Goal: Information Seeking & Learning: Learn about a topic

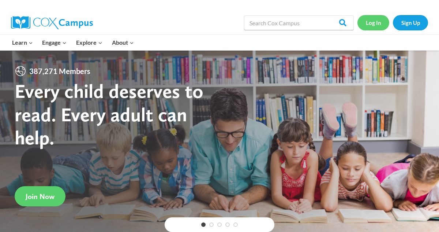
click at [374, 19] on link "Log In" at bounding box center [374, 22] width 32 height 15
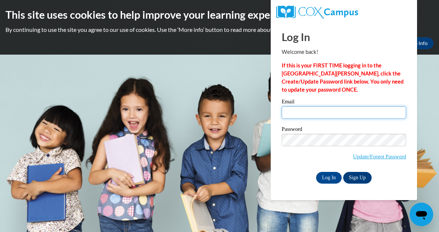
click at [324, 115] on input "Email" at bounding box center [344, 112] width 124 height 12
type input "katiea02@gmail.com"
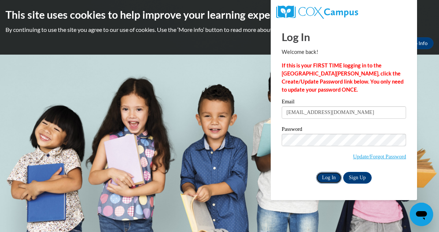
click at [321, 176] on input "Log In" at bounding box center [329, 178] width 26 height 12
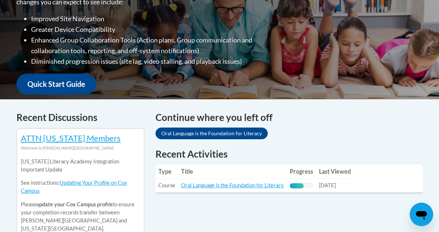
scroll to position [225, 0]
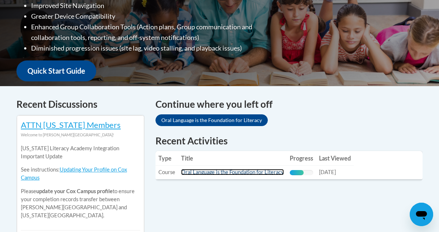
click at [235, 175] on link "Oral Language is the Foundation for Literacy" at bounding box center [232, 172] width 103 height 6
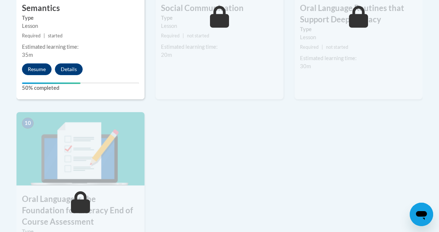
scroll to position [748, 0]
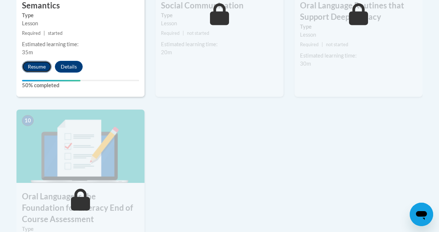
click at [34, 68] on button "Resume" at bounding box center [37, 67] width 30 height 12
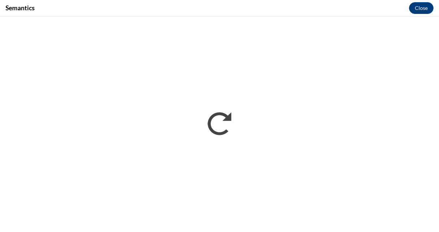
scroll to position [0, 0]
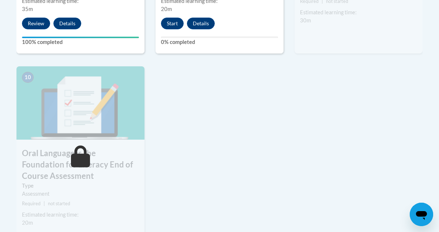
scroll to position [797, 0]
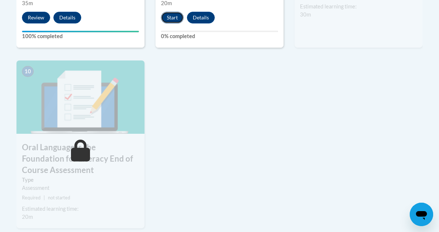
click at [174, 14] on button "Start" at bounding box center [172, 18] width 23 height 12
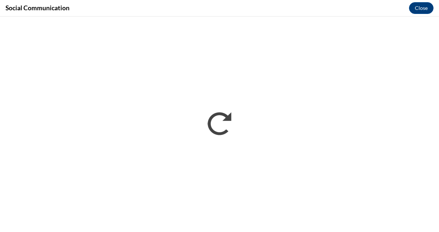
scroll to position [0, 0]
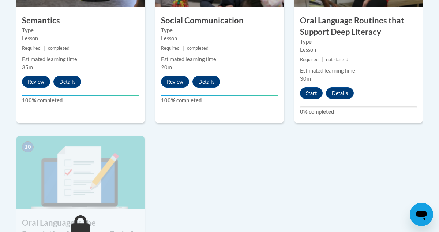
scroll to position [734, 0]
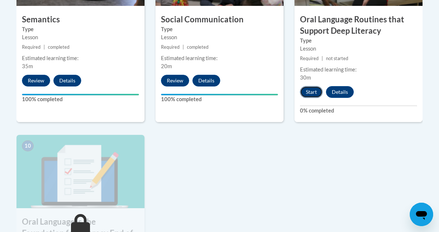
click at [310, 90] on button "Start" at bounding box center [311, 92] width 23 height 12
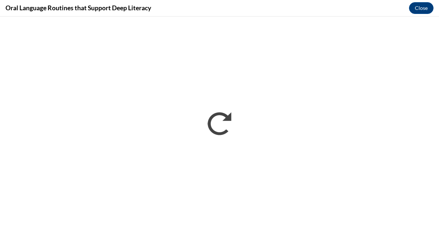
scroll to position [0, 0]
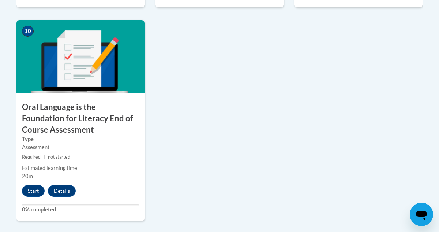
scroll to position [850, 0]
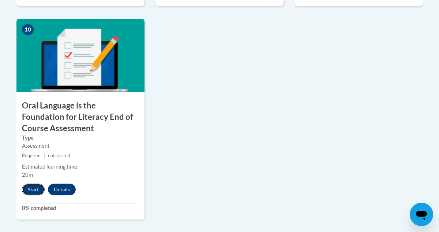
click at [29, 192] on button "Start" at bounding box center [33, 189] width 23 height 12
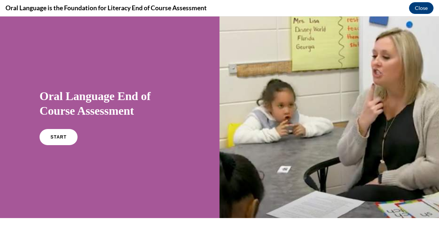
scroll to position [31, 0]
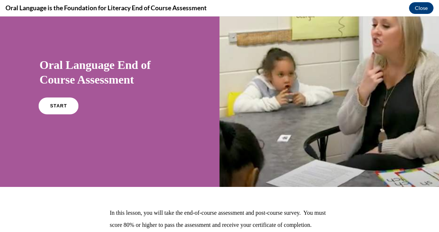
click at [53, 105] on span "START" at bounding box center [58, 105] width 17 height 5
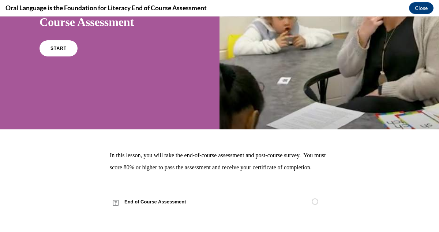
scroll to position [101, 0]
click at [67, 40] on link "START" at bounding box center [58, 48] width 40 height 17
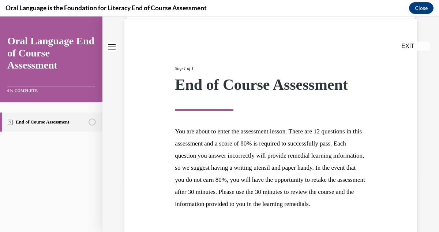
scroll to position [0, 0]
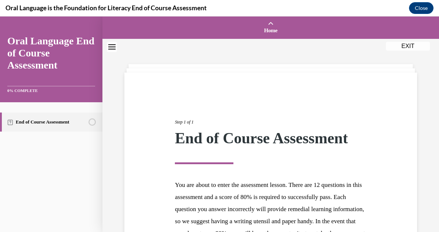
click at [252, 8] on div "Oral Language is the Foundation for Literacy End of Course Assessment Close" at bounding box center [219, 8] width 439 height 16
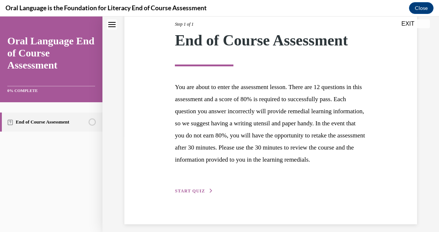
scroll to position [116, 0]
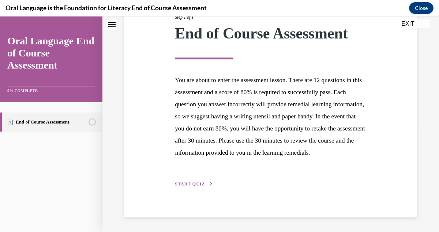
click at [180, 183] on span "START QUIZ" at bounding box center [190, 183] width 30 height 5
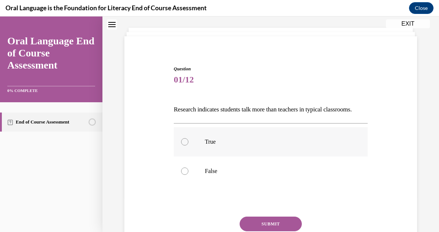
scroll to position [67, 0]
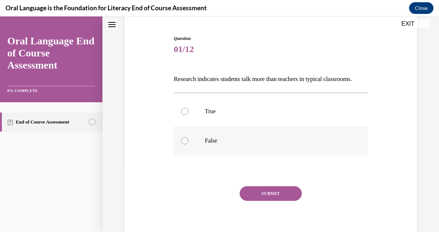
click at [185, 144] on div at bounding box center [184, 140] width 7 height 7
click at [185, 144] on input "False" at bounding box center [184, 140] width 7 height 7
radio input "true"
click at [264, 201] on button "SUBMIT" at bounding box center [271, 193] width 62 height 15
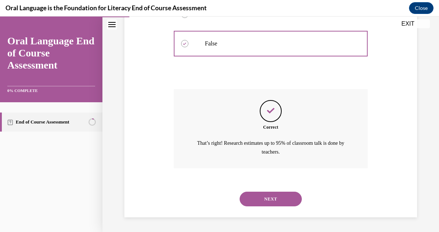
scroll to position [176, 0]
click at [270, 199] on button "NEXT" at bounding box center [271, 198] width 62 height 15
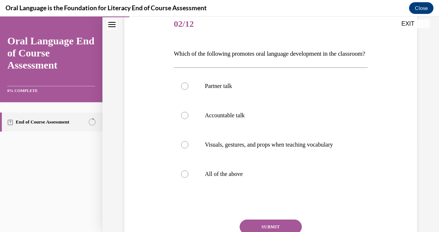
scroll to position [94, 0]
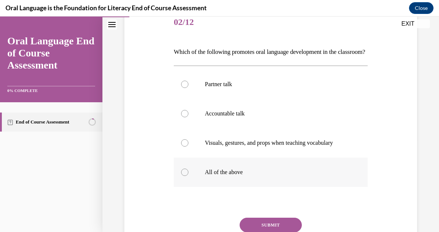
click at [208, 187] on label "All of the above" at bounding box center [271, 171] width 194 height 29
click at [189, 176] on input "All of the above" at bounding box center [184, 171] width 7 height 7
radio input "true"
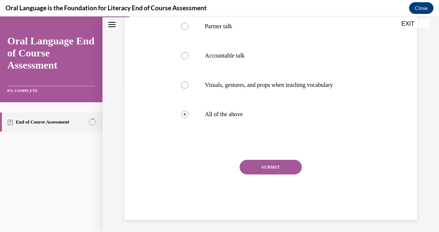
click at [266, 174] on button "SUBMIT" at bounding box center [271, 167] width 62 height 15
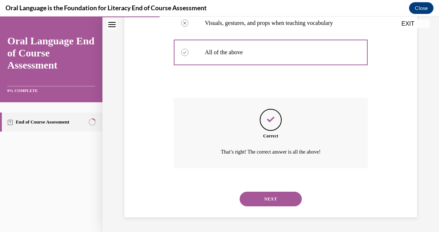
scroll to position [226, 0]
click at [280, 195] on button "NEXT" at bounding box center [271, 198] width 62 height 15
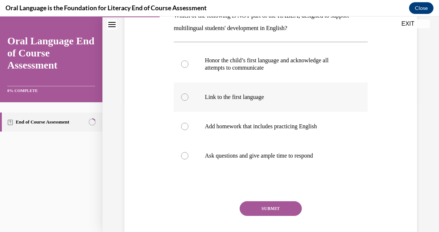
scroll to position [113, 0]
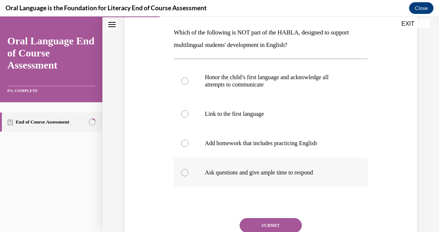
click at [238, 179] on label "Ask questions and give ample time to respond" at bounding box center [271, 172] width 194 height 29
click at [189, 176] on input "Ask questions and give ample time to respond" at bounding box center [184, 172] width 7 height 7
radio input "true"
click at [285, 227] on button "SUBMIT" at bounding box center [271, 225] width 62 height 15
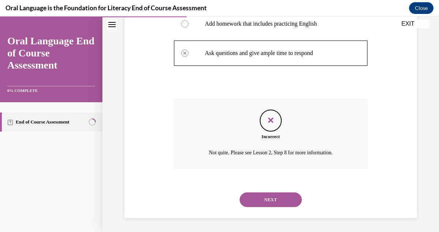
scroll to position [233, 0]
click at [284, 199] on button "NEXT" at bounding box center [271, 198] width 62 height 15
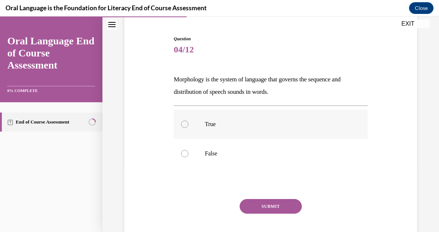
scroll to position [69, 0]
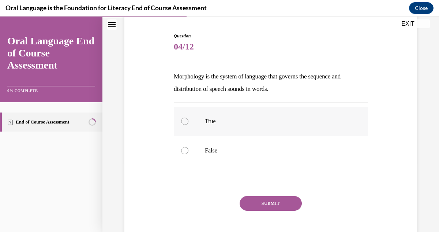
click at [191, 120] on label "True" at bounding box center [271, 121] width 194 height 29
click at [189, 120] on input "True" at bounding box center [184, 121] width 7 height 7
radio input "true"
click at [186, 153] on div at bounding box center [184, 150] width 7 height 7
click at [186, 153] on input "False" at bounding box center [184, 150] width 7 height 7
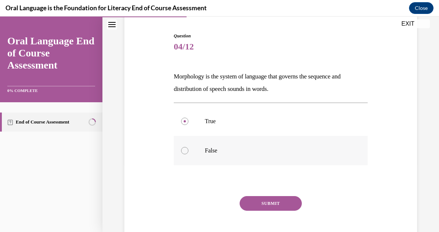
radio input "true"
click at [258, 203] on button "SUBMIT" at bounding box center [271, 203] width 62 height 15
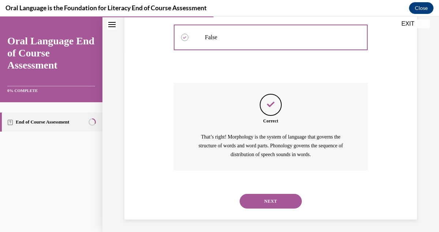
scroll to position [184, 0]
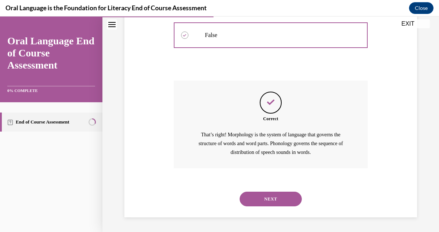
click at [258, 203] on button "NEXT" at bounding box center [271, 198] width 62 height 15
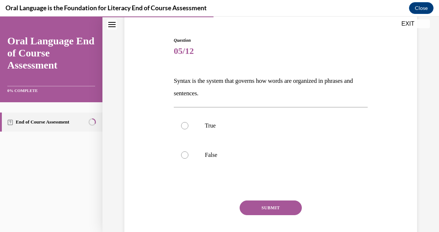
scroll to position [72, 0]
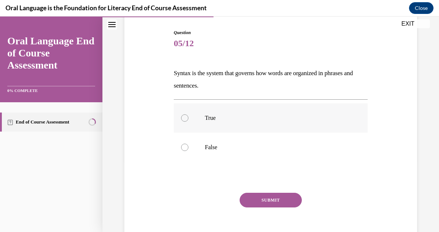
click at [195, 119] on label "True" at bounding box center [271, 117] width 194 height 29
click at [189, 119] on input "True" at bounding box center [184, 117] width 7 height 7
radio input "true"
click at [269, 201] on button "SUBMIT" at bounding box center [271, 200] width 62 height 15
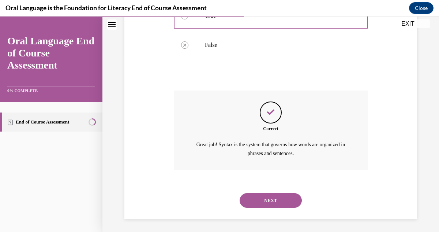
scroll to position [176, 0]
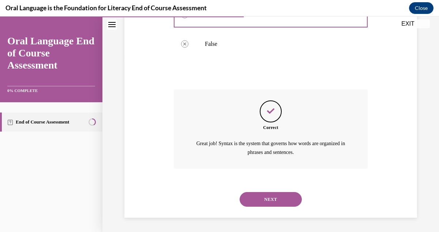
click at [269, 201] on button "NEXT" at bounding box center [271, 199] width 62 height 15
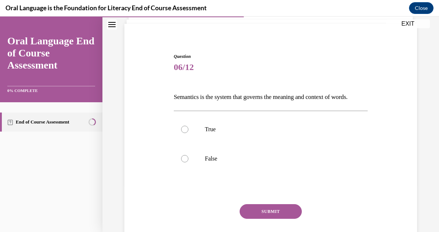
scroll to position [52, 0]
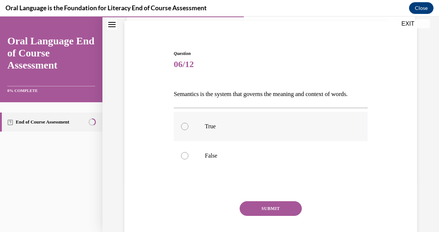
click at [210, 141] on label "True" at bounding box center [271, 126] width 194 height 29
click at [189, 130] on input "True" at bounding box center [184, 126] width 7 height 7
radio input "true"
click at [276, 216] on button "SUBMIT" at bounding box center [271, 208] width 62 height 15
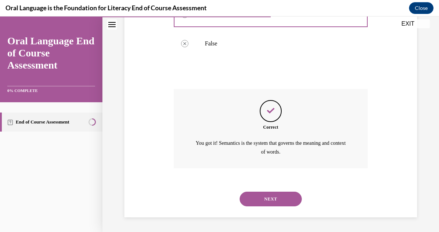
scroll to position [176, 0]
click at [276, 198] on button "NEXT" at bounding box center [271, 198] width 62 height 15
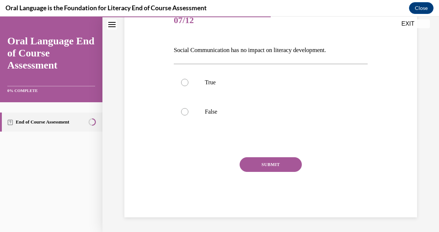
scroll to position [81, 0]
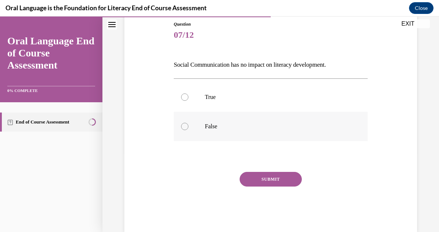
click at [211, 125] on p "False" at bounding box center [277, 126] width 145 height 7
click at [189, 125] on input "False" at bounding box center [184, 126] width 7 height 7
radio input "true"
click at [268, 183] on button "SUBMIT" at bounding box center [271, 179] width 62 height 15
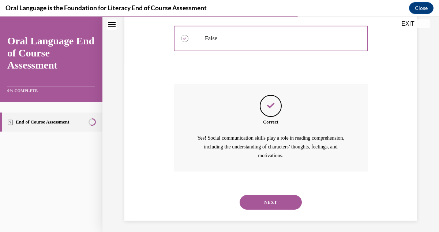
scroll to position [172, 0]
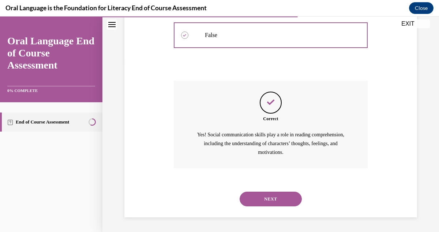
click at [272, 199] on button "NEXT" at bounding box center [271, 198] width 62 height 15
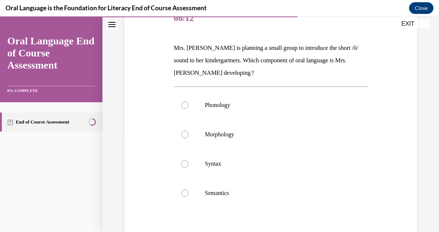
scroll to position [98, 0]
click at [222, 103] on p "Phonology" at bounding box center [277, 104] width 145 height 7
click at [189, 103] on input "Phonology" at bounding box center [184, 104] width 7 height 7
radio input "true"
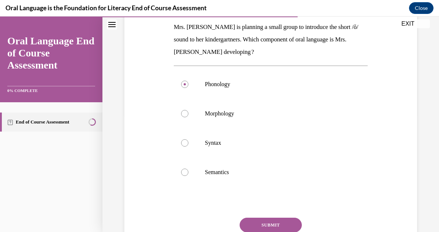
scroll to position [160, 0]
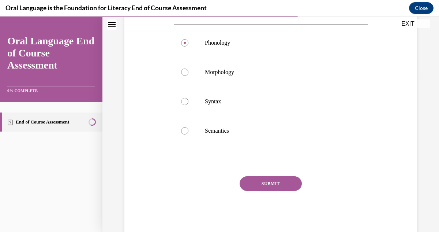
click at [283, 182] on button "SUBMIT" at bounding box center [271, 183] width 62 height 15
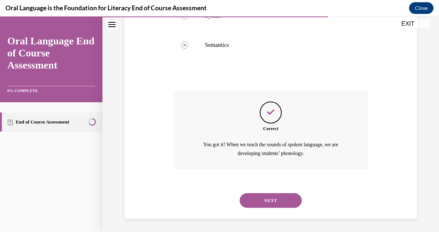
scroll to position [247, 0]
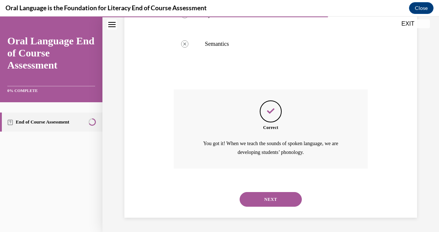
click at [282, 199] on button "NEXT" at bounding box center [271, 199] width 62 height 15
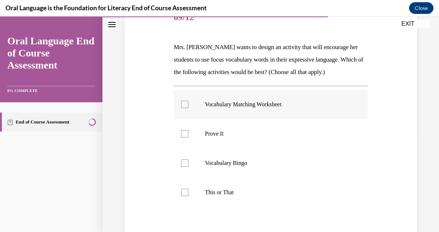
scroll to position [100, 0]
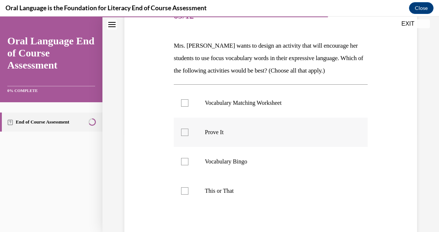
click at [223, 130] on p "Prove It" at bounding box center [277, 131] width 145 height 7
click at [189, 130] on input "Prove It" at bounding box center [184, 131] width 7 height 7
checkbox input "true"
click at [219, 165] on label "Vocabulary Bingo" at bounding box center [271, 161] width 194 height 29
click at [189, 165] on input "Vocabulary Bingo" at bounding box center [184, 161] width 7 height 7
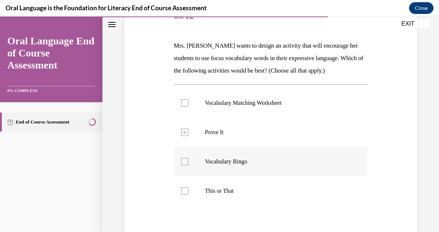
checkbox input "true"
click at [215, 192] on p "This or That" at bounding box center [277, 190] width 145 height 7
click at [189, 192] on input "This or That" at bounding box center [184, 190] width 7 height 7
checkbox input "true"
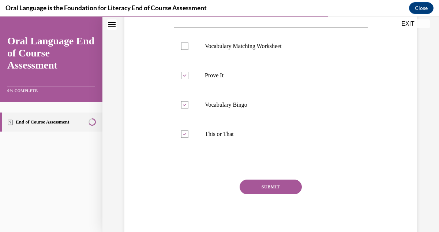
click at [279, 188] on button "SUBMIT" at bounding box center [271, 186] width 62 height 15
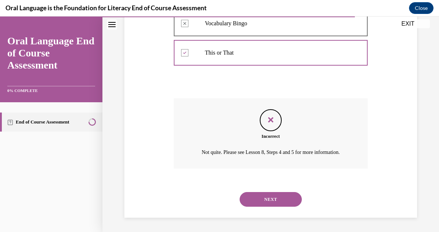
scroll to position [238, 0]
click at [278, 198] on button "NEXT" at bounding box center [271, 198] width 62 height 15
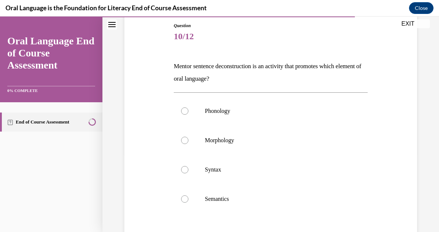
scroll to position [81, 0]
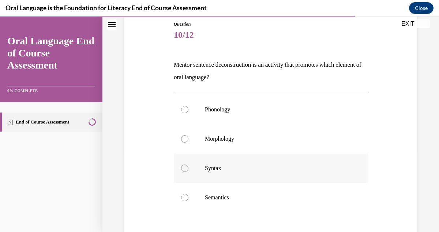
click at [215, 164] on label "Syntax" at bounding box center [271, 167] width 194 height 29
click at [189, 164] on input "Syntax" at bounding box center [184, 167] width 7 height 7
radio input "true"
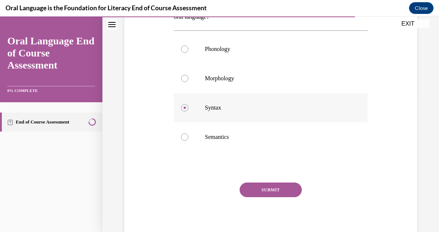
scroll to position [146, 0]
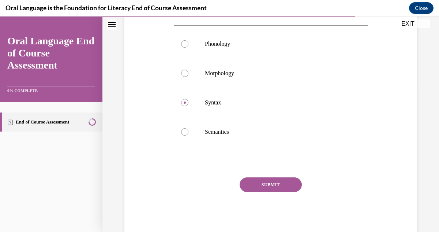
click at [283, 183] on button "SUBMIT" at bounding box center [271, 184] width 62 height 15
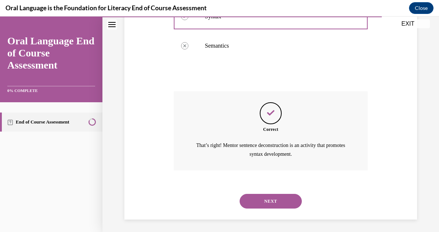
scroll to position [234, 0]
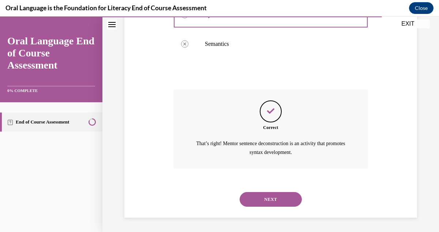
click at [280, 199] on button "NEXT" at bounding box center [271, 199] width 62 height 15
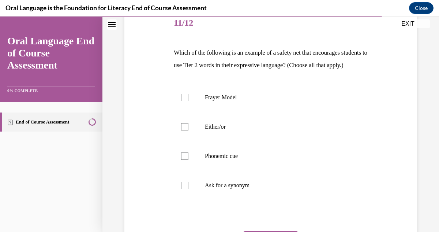
scroll to position [97, 0]
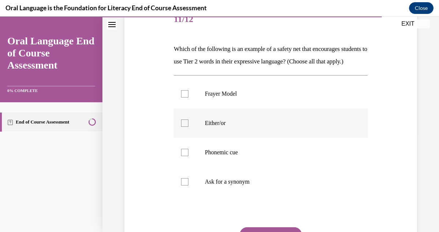
click at [222, 127] on p "Either/or" at bounding box center [277, 122] width 145 height 7
click at [189, 127] on input "Either/or" at bounding box center [184, 122] width 7 height 7
checkbox input "true"
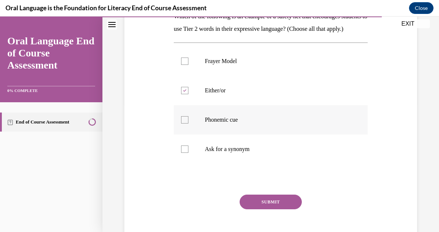
scroll to position [131, 0]
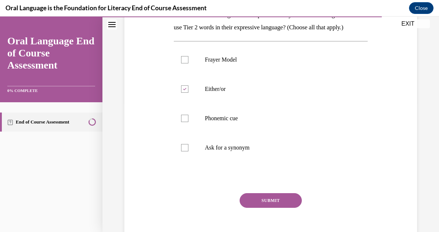
click at [272, 208] on button "SUBMIT" at bounding box center [271, 200] width 62 height 15
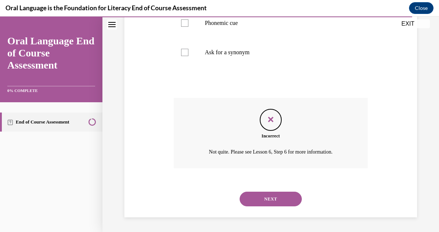
scroll to position [238, 0]
click at [278, 195] on button "NEXT" at bounding box center [271, 198] width 62 height 15
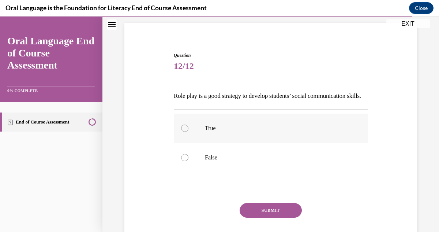
scroll to position [51, 0]
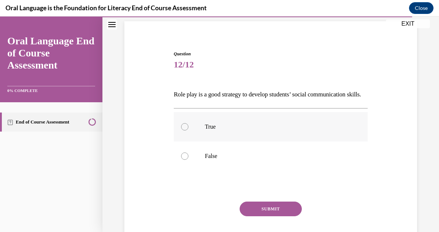
click at [206, 130] on p "True" at bounding box center [277, 126] width 145 height 7
click at [189, 130] on input "True" at bounding box center [184, 126] width 7 height 7
radio input "true"
click at [256, 216] on button "SUBMIT" at bounding box center [271, 208] width 62 height 15
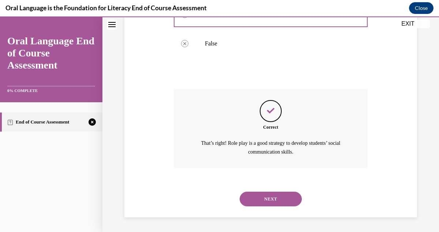
scroll to position [176, 0]
click at [268, 198] on button "NEXT" at bounding box center [271, 198] width 62 height 15
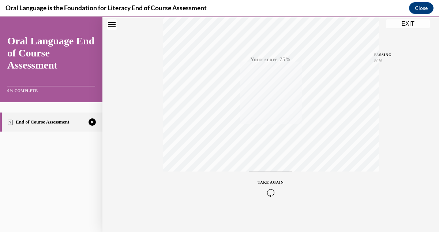
scroll to position [160, 0]
click at [272, 182] on div "TAKE AGAIN" at bounding box center [271, 182] width 26 height 17
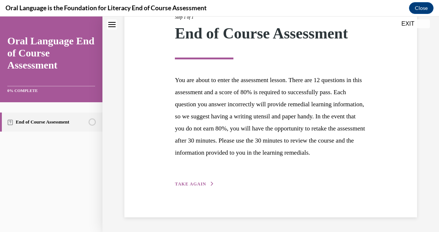
scroll to position [114, 0]
click at [192, 185] on span "TAKE AGAIN" at bounding box center [190, 183] width 31 height 5
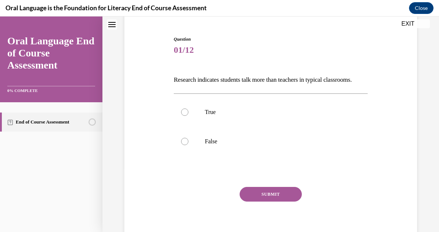
scroll to position [71, 0]
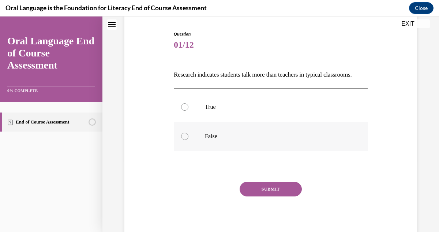
click at [201, 148] on label "False" at bounding box center [271, 136] width 194 height 29
click at [189, 140] on input "False" at bounding box center [184, 136] width 7 height 7
radio input "true"
click at [255, 196] on button "SUBMIT" at bounding box center [271, 189] width 62 height 15
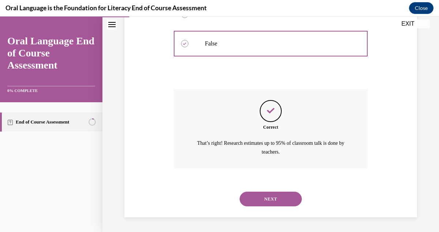
scroll to position [176, 0]
click at [255, 199] on button "NEXT" at bounding box center [271, 198] width 62 height 15
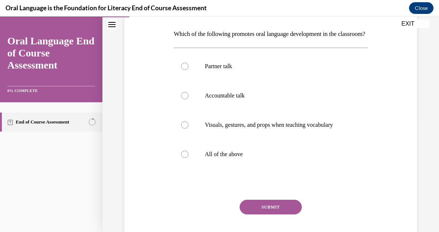
scroll to position [113, 0]
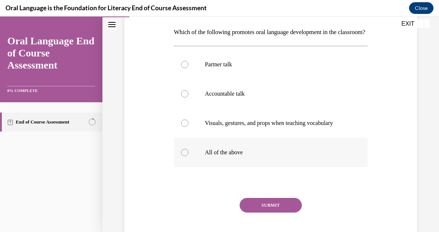
click at [224, 156] on p "All of the above" at bounding box center [277, 152] width 145 height 7
click at [189, 156] on input "All of the above" at bounding box center [184, 152] width 7 height 7
radio input "true"
click at [271, 212] on button "SUBMIT" at bounding box center [271, 205] width 62 height 15
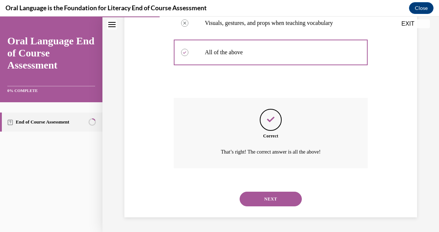
scroll to position [226, 0]
click at [275, 198] on button "NEXT" at bounding box center [271, 198] width 62 height 15
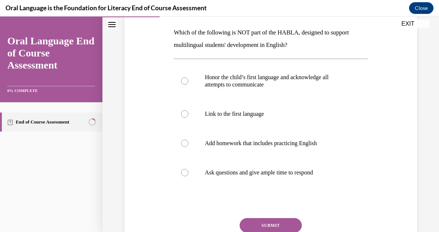
scroll to position [113, 0]
click at [255, 82] on p "Honor the child’s first language and acknowledge all attempts to communicate" at bounding box center [277, 80] width 145 height 15
click at [189, 82] on input "Honor the child’s first language and acknowledge all attempts to communicate" at bounding box center [184, 80] width 7 height 7
radio input "true"
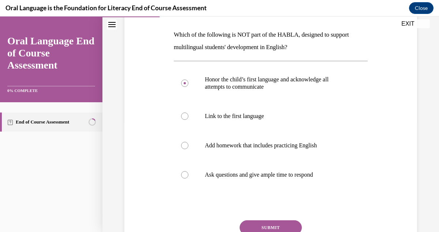
scroll to position [106, 0]
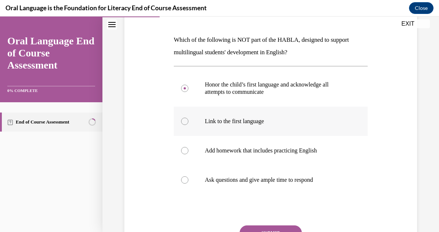
click at [186, 121] on div at bounding box center [184, 121] width 7 height 7
click at [186, 121] on input "Link to the first language" at bounding box center [184, 121] width 7 height 7
radio input "true"
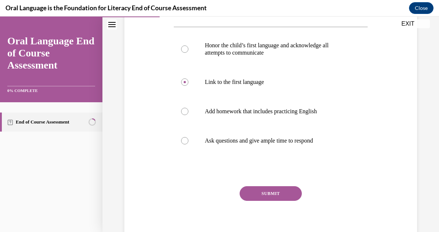
scroll to position [160, 0]
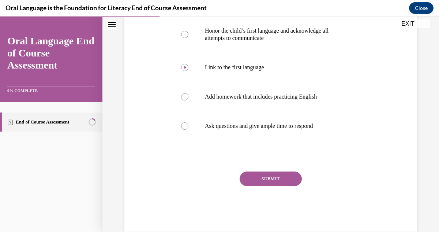
click at [276, 179] on button "SUBMIT" at bounding box center [271, 178] width 62 height 15
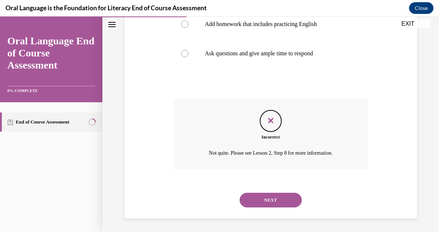
scroll to position [233, 0]
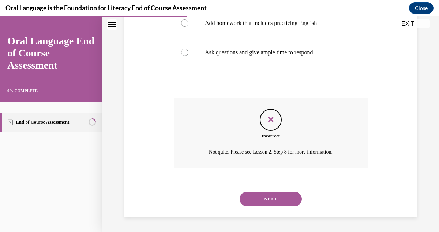
click at [274, 199] on button "NEXT" at bounding box center [271, 198] width 62 height 15
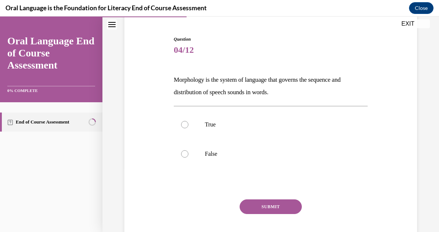
scroll to position [71, 0]
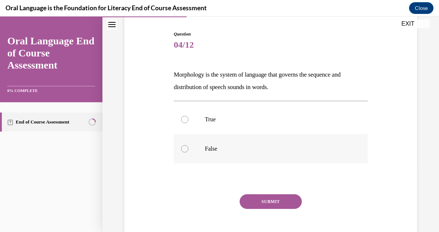
click at [220, 147] on p "False" at bounding box center [277, 148] width 145 height 7
click at [189, 147] on input "False" at bounding box center [184, 148] width 7 height 7
radio input "true"
click at [275, 201] on button "SUBMIT" at bounding box center [271, 201] width 62 height 15
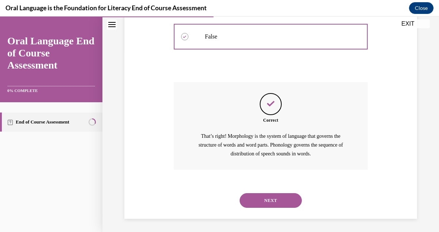
scroll to position [184, 0]
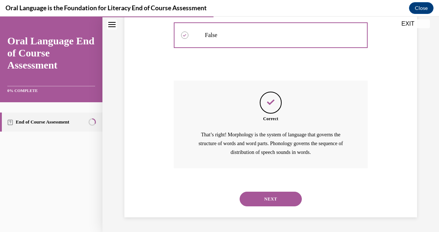
click at [276, 198] on button "NEXT" at bounding box center [271, 198] width 62 height 15
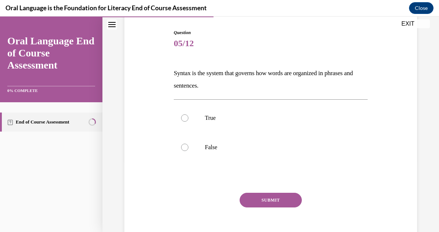
scroll to position [73, 0]
click at [184, 119] on div at bounding box center [184, 117] width 7 height 7
click at [184, 119] on input "True" at bounding box center [184, 117] width 7 height 7
radio input "true"
click at [277, 198] on button "SUBMIT" at bounding box center [271, 199] width 62 height 15
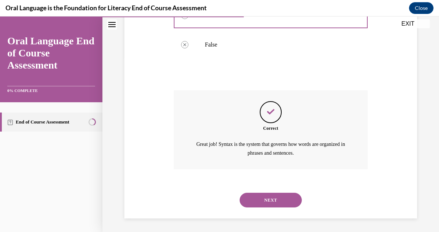
scroll to position [176, 0]
click at [277, 198] on button "NEXT" at bounding box center [271, 199] width 62 height 15
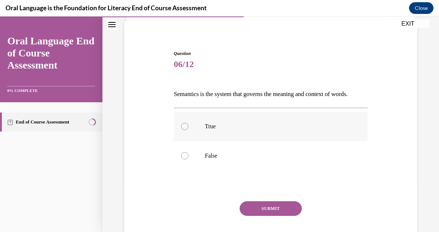
scroll to position [52, 0]
click at [188, 141] on label "True" at bounding box center [271, 125] width 194 height 29
click at [188, 130] on input "True" at bounding box center [184, 125] width 7 height 7
radio input "true"
click at [255, 215] on button "SUBMIT" at bounding box center [271, 208] width 62 height 15
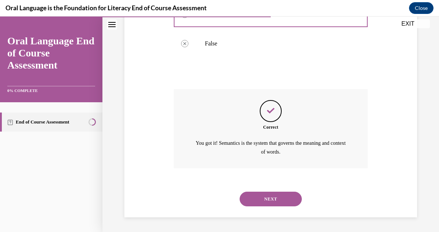
scroll to position [176, 0]
click at [273, 198] on button "NEXT" at bounding box center [271, 198] width 62 height 15
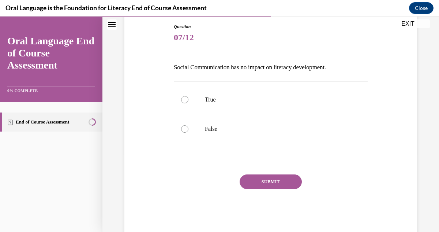
scroll to position [96, 0]
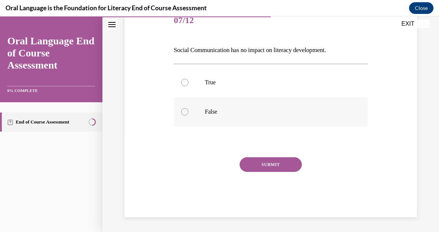
click at [184, 114] on div at bounding box center [184, 111] width 7 height 7
click at [184, 114] on input "False" at bounding box center [184, 111] width 7 height 7
radio input "true"
click at [269, 167] on button "SUBMIT" at bounding box center [271, 164] width 62 height 15
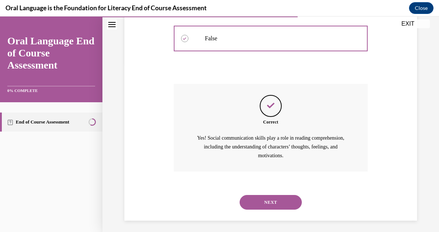
scroll to position [172, 0]
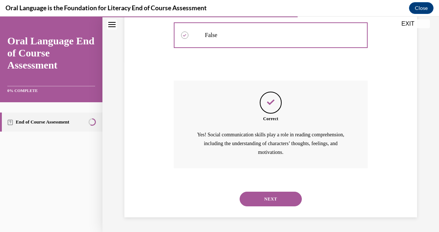
click at [281, 197] on button "NEXT" at bounding box center [271, 198] width 62 height 15
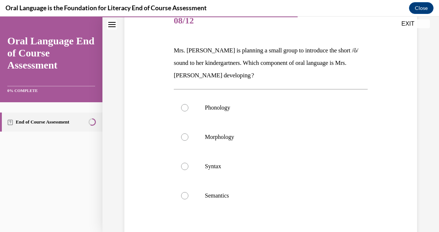
scroll to position [95, 0]
click at [230, 113] on label "Phonology" at bounding box center [271, 107] width 194 height 29
click at [189, 112] on input "Phonology" at bounding box center [184, 107] width 7 height 7
radio input "true"
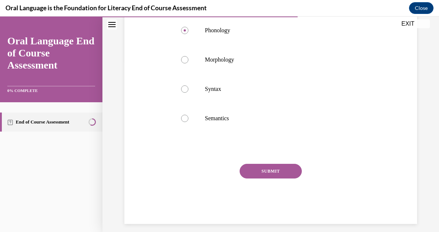
click at [283, 171] on button "SUBMIT" at bounding box center [271, 171] width 62 height 15
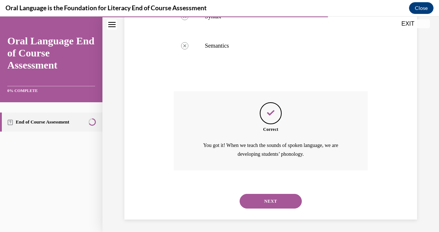
scroll to position [247, 0]
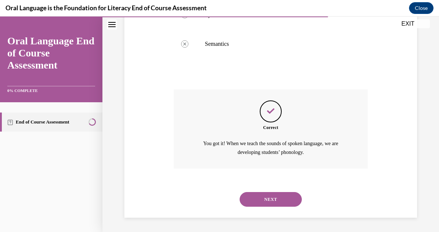
click at [277, 197] on button "NEXT" at bounding box center [271, 199] width 62 height 15
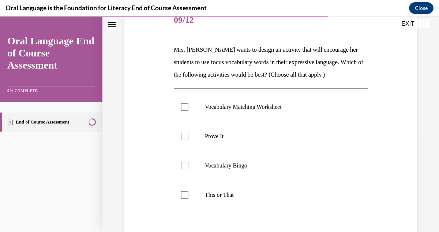
scroll to position [103, 0]
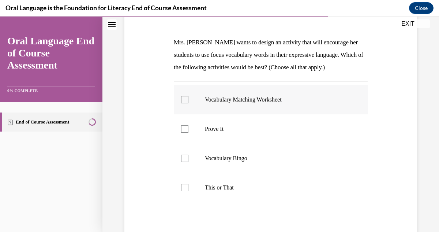
click at [258, 104] on label "Vocabulary Matching Worksheet" at bounding box center [271, 99] width 194 height 29
click at [189, 103] on input "Vocabulary Matching Worksheet" at bounding box center [184, 99] width 7 height 7
checkbox input "true"
click at [228, 128] on p "Prove It" at bounding box center [277, 128] width 145 height 7
click at [189, 128] on input "Prove It" at bounding box center [184, 128] width 7 height 7
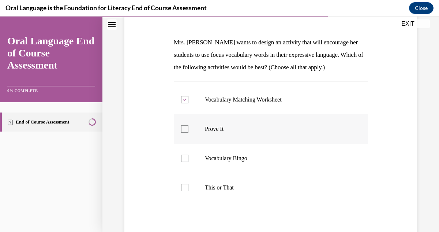
checkbox input "true"
click at [226, 154] on p "Vocabulary Bingo" at bounding box center [277, 157] width 145 height 7
click at [189, 154] on input "Vocabulary Bingo" at bounding box center [184, 157] width 7 height 7
checkbox input "true"
click at [220, 187] on p "This or That" at bounding box center [277, 187] width 145 height 7
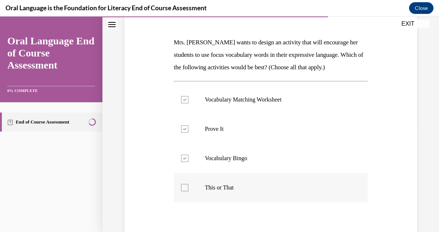
click at [189, 187] on input "This or That" at bounding box center [184, 187] width 7 height 7
checkbox input "true"
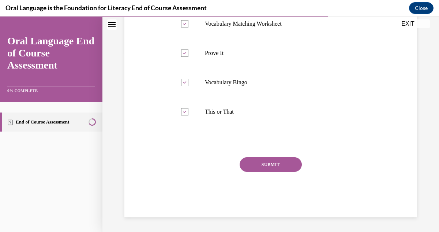
click at [269, 165] on button "SUBMIT" at bounding box center [271, 164] width 62 height 15
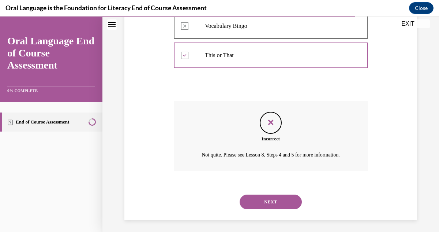
scroll to position [238, 0]
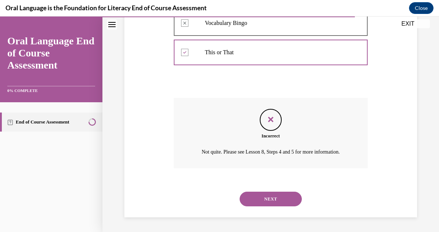
click at [262, 202] on button "NEXT" at bounding box center [271, 198] width 62 height 15
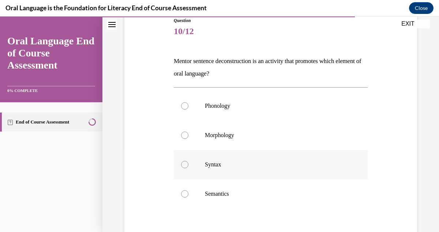
scroll to position [87, 0]
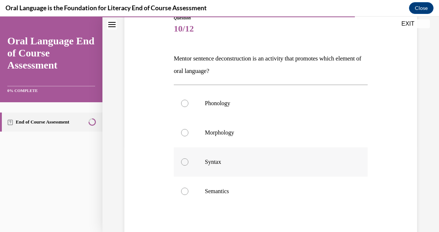
click at [213, 163] on p "Syntax" at bounding box center [277, 161] width 145 height 7
click at [189, 163] on input "Syntax" at bounding box center [184, 161] width 7 height 7
radio input "true"
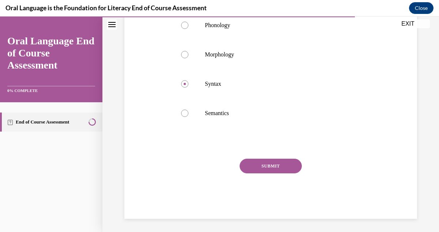
click at [273, 165] on button "SUBMIT" at bounding box center [271, 165] width 62 height 15
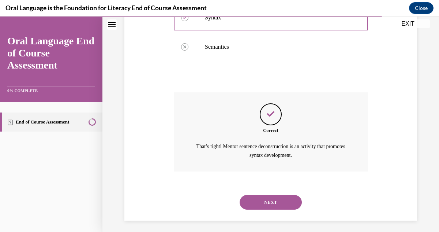
scroll to position [234, 0]
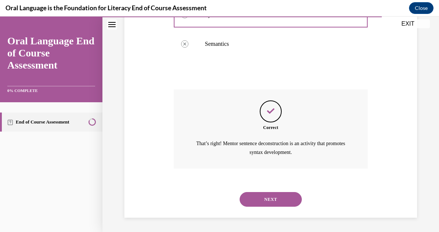
click at [281, 197] on button "NEXT" at bounding box center [271, 199] width 62 height 15
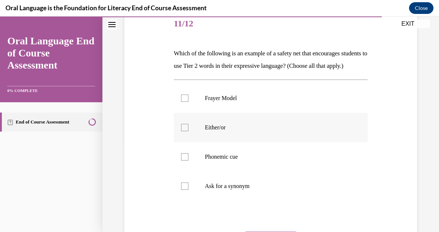
scroll to position [93, 0]
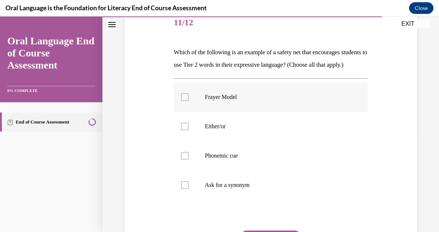
click at [238, 101] on p "Frayer Model" at bounding box center [277, 96] width 145 height 7
click at [189, 101] on input "Frayer Model" at bounding box center [184, 96] width 7 height 7
checkbox input "true"
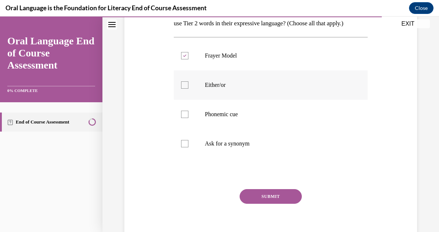
scroll to position [138, 0]
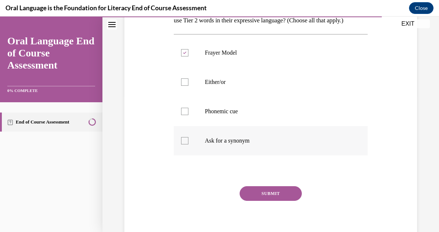
click at [237, 144] on p "Ask for a synonym" at bounding box center [277, 140] width 145 height 7
click at [189, 144] on input "Ask for a synonym" at bounding box center [184, 140] width 7 height 7
checkbox input "true"
click at [283, 201] on button "SUBMIT" at bounding box center [271, 193] width 62 height 15
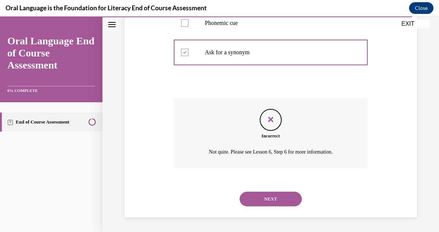
scroll to position [238, 0]
click at [282, 201] on button "NEXT" at bounding box center [271, 198] width 62 height 15
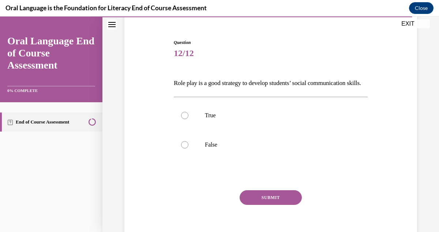
scroll to position [64, 0]
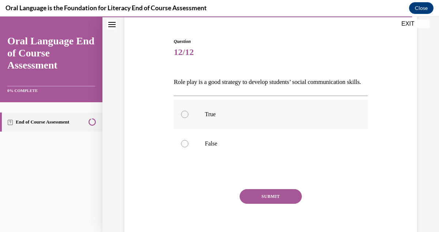
click at [186, 118] on div at bounding box center [184, 114] width 7 height 7
click at [186, 118] on input "True" at bounding box center [184, 114] width 7 height 7
radio input "true"
click at [287, 204] on button "SUBMIT" at bounding box center [271, 196] width 62 height 15
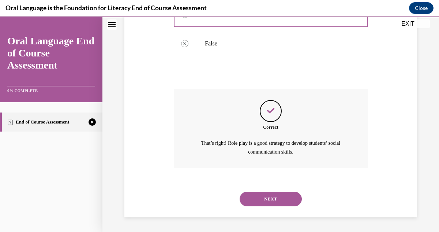
scroll to position [176, 0]
click at [284, 201] on button "NEXT" at bounding box center [271, 198] width 62 height 15
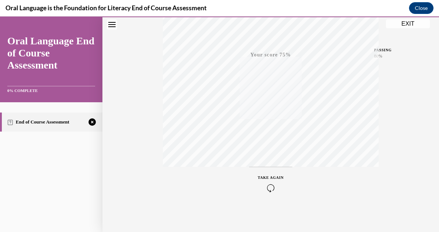
scroll to position [160, 0]
click at [268, 190] on icon "button" at bounding box center [271, 187] width 26 height 8
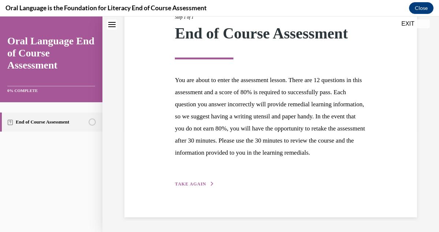
click at [194, 186] on span "TAKE AGAIN" at bounding box center [190, 183] width 31 height 5
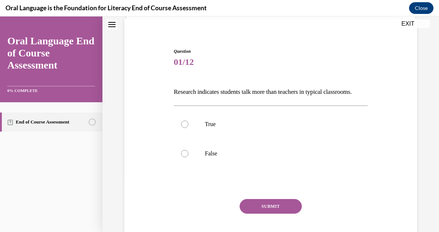
scroll to position [55, 0]
click at [187, 138] on label "True" at bounding box center [271, 123] width 194 height 29
click at [187, 127] on input "True" at bounding box center [184, 123] width 7 height 7
radio input "true"
click at [279, 213] on button "SUBMIT" at bounding box center [271, 205] width 62 height 15
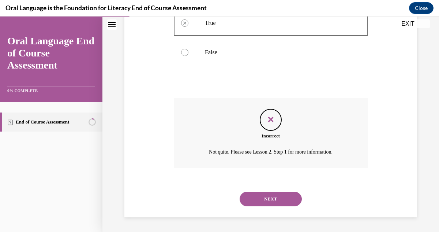
scroll to position [167, 0]
click at [276, 199] on button "NEXT" at bounding box center [271, 198] width 62 height 15
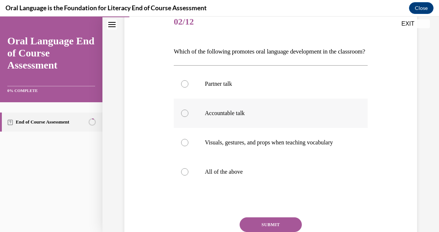
scroll to position [95, 0]
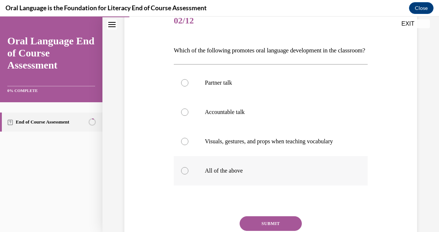
click at [220, 174] on p "All of the above" at bounding box center [277, 170] width 145 height 7
click at [189, 174] on input "All of the above" at bounding box center [184, 170] width 7 height 7
radio input "true"
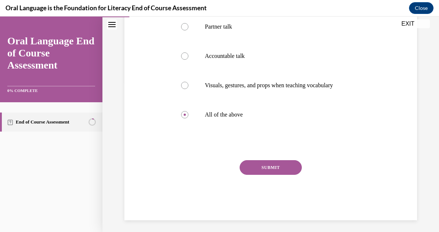
click at [258, 175] on button "SUBMIT" at bounding box center [271, 167] width 62 height 15
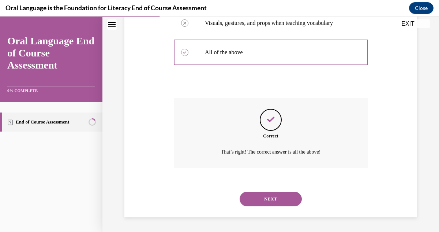
scroll to position [226, 0]
click at [270, 199] on button "NEXT" at bounding box center [271, 198] width 62 height 15
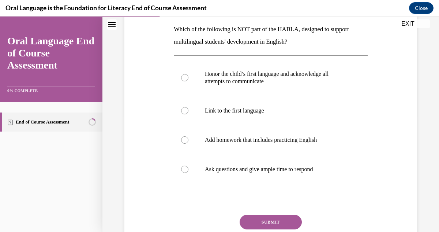
scroll to position [116, 0]
click at [180, 34] on p "Which of the following is NOT part of the HABLA, designed to support multilingu…" at bounding box center [271, 36] width 194 height 25
click at [175, 30] on p "Which of the following is NOT part of the HABLA, designed to support multilingu…" at bounding box center [271, 36] width 194 height 25
drag, startPoint x: 175, startPoint y: 30, endPoint x: 299, endPoint y: 41, distance: 124.6
click at [299, 41] on p "Which of the following is NOT part of the HABLA, designed to support multilingu…" at bounding box center [271, 36] width 194 height 25
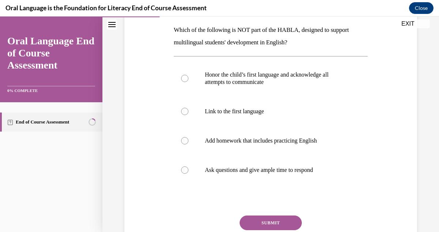
click at [287, 42] on p "Which of the following is NOT part of the HABLA, designed to support multilingu…" at bounding box center [271, 36] width 194 height 25
drag, startPoint x: 174, startPoint y: 28, endPoint x: 297, endPoint y: 45, distance: 123.7
click at [297, 45] on p "Which of the following is NOT part of the HABLA, designed to support multilingu…" at bounding box center [271, 36] width 194 height 25
copy p "Which of the following is NOT part of the HABLA, designed to support multilingu…"
click at [189, 139] on label "Add homework that includes practicing English" at bounding box center [271, 140] width 194 height 29
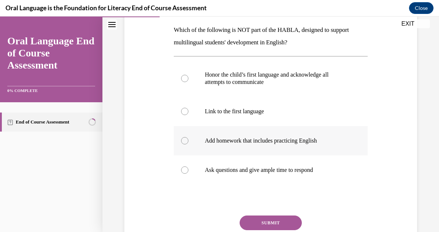
click at [189, 139] on input "Add homework that includes practicing English" at bounding box center [184, 140] width 7 height 7
radio input "true"
click at [265, 225] on button "SUBMIT" at bounding box center [271, 222] width 62 height 15
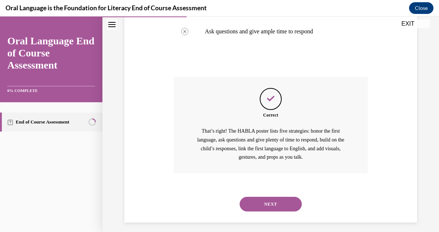
scroll to position [259, 0]
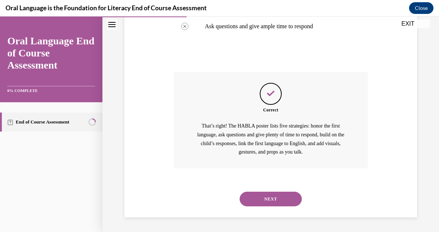
click at [268, 199] on button "NEXT" at bounding box center [271, 198] width 62 height 15
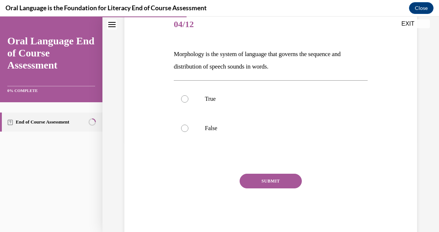
scroll to position [91, 0]
click at [187, 130] on div at bounding box center [184, 128] width 7 height 7
click at [187, 130] on input "False" at bounding box center [184, 128] width 7 height 7
radio input "true"
click at [282, 183] on button "SUBMIT" at bounding box center [271, 181] width 62 height 15
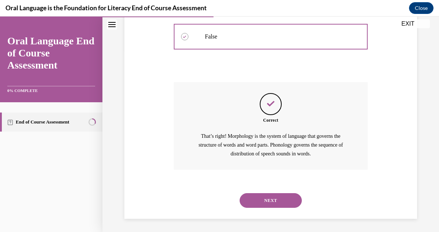
scroll to position [184, 0]
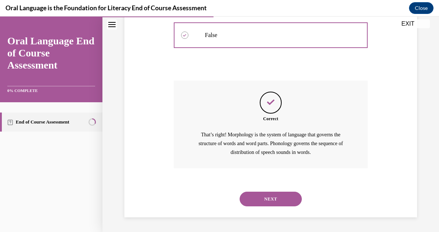
click at [279, 201] on button "NEXT" at bounding box center [271, 198] width 62 height 15
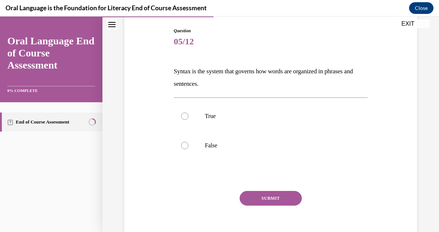
scroll to position [77, 0]
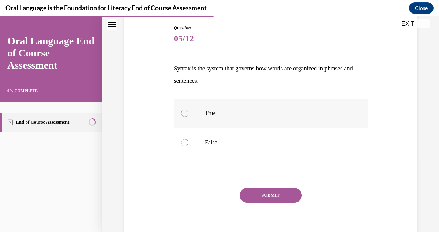
click at [187, 111] on div at bounding box center [184, 112] width 7 height 7
click at [187, 111] on input "True" at bounding box center [184, 112] width 7 height 7
radio input "true"
click at [263, 200] on button "SUBMIT" at bounding box center [271, 195] width 62 height 15
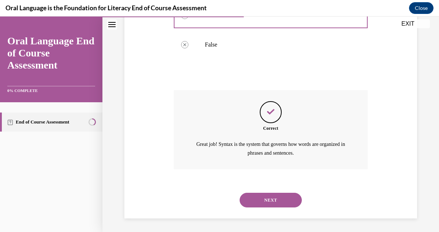
scroll to position [176, 0]
click at [268, 198] on button "NEXT" at bounding box center [271, 199] width 62 height 15
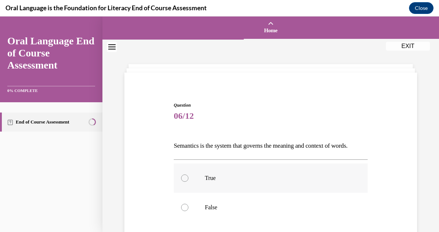
click at [186, 182] on div at bounding box center [184, 177] width 7 height 7
click at [186, 182] on input "True" at bounding box center [184, 177] width 7 height 7
radio input "true"
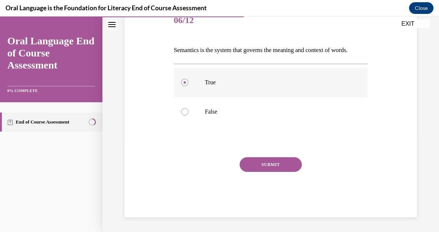
scroll to position [107, 0]
click at [278, 166] on button "SUBMIT" at bounding box center [271, 164] width 62 height 15
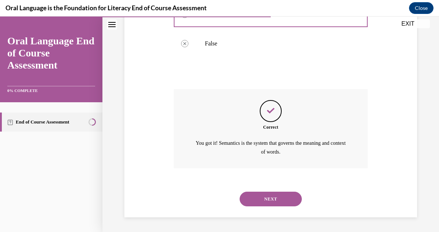
scroll to position [176, 0]
click at [276, 203] on button "NEXT" at bounding box center [271, 198] width 62 height 15
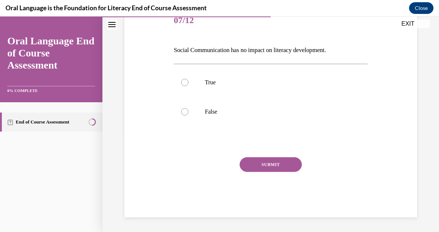
scroll to position [81, 0]
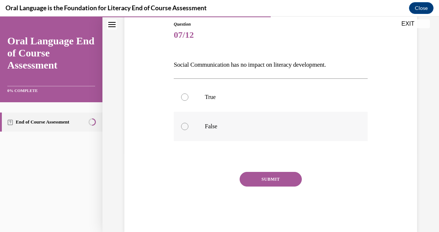
click at [194, 120] on label "False" at bounding box center [271, 126] width 194 height 29
click at [189, 123] on input "False" at bounding box center [184, 126] width 7 height 7
radio input "true"
click at [261, 179] on button "SUBMIT" at bounding box center [271, 179] width 62 height 15
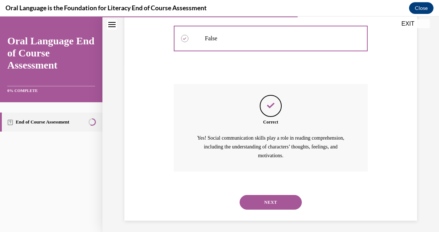
scroll to position [172, 0]
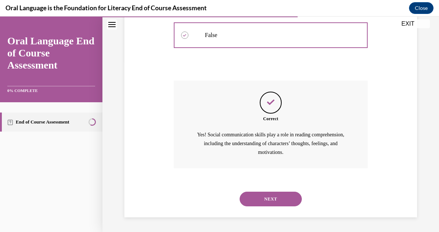
click at [266, 208] on div "NEXT" at bounding box center [271, 198] width 194 height 29
click at [266, 197] on button "NEXT" at bounding box center [271, 198] width 62 height 15
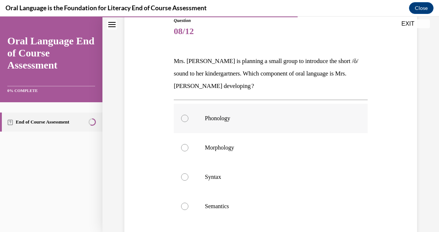
scroll to position [95, 0]
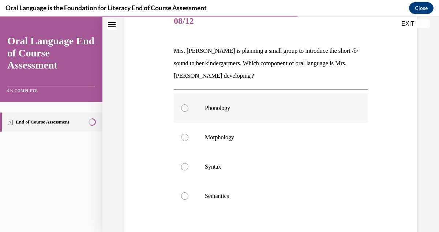
click at [187, 107] on div at bounding box center [184, 107] width 7 height 7
click at [187, 107] on input "Phonology" at bounding box center [184, 107] width 7 height 7
radio input "true"
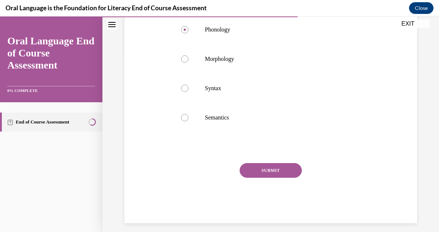
click at [271, 169] on button "SUBMIT" at bounding box center [271, 170] width 62 height 15
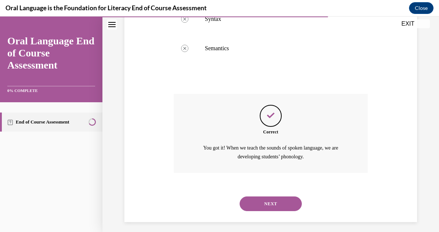
scroll to position [247, 0]
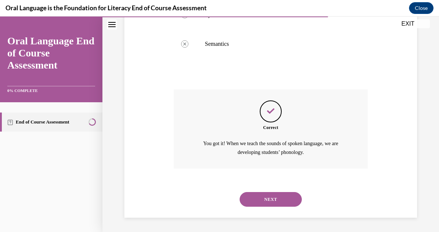
click at [271, 199] on button "NEXT" at bounding box center [271, 199] width 62 height 15
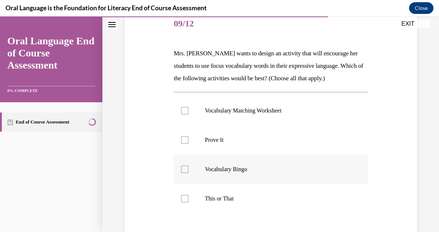
scroll to position [93, 0]
click at [186, 108] on div at bounding box center [184, 110] width 7 height 7
click at [186, 108] on input "Vocabulary Matching Worksheet" at bounding box center [184, 110] width 7 height 7
checkbox input "true"
click at [186, 140] on div at bounding box center [184, 139] width 7 height 7
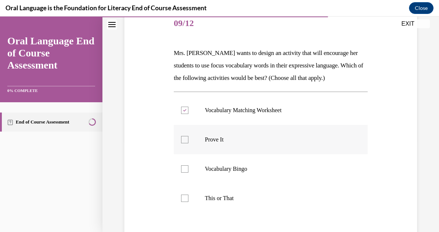
click at [186, 140] on input "Prove It" at bounding box center [184, 139] width 7 height 7
checkbox input "true"
click at [187, 168] on div at bounding box center [184, 168] width 7 height 7
click at [187, 168] on input "Vocabulary Bingo" at bounding box center [184, 168] width 7 height 7
checkbox input "true"
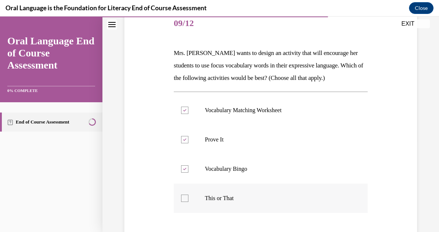
click at [186, 198] on div at bounding box center [184, 197] width 7 height 7
click at [186, 198] on input "This or That" at bounding box center [184, 197] width 7 height 7
checkbox input "true"
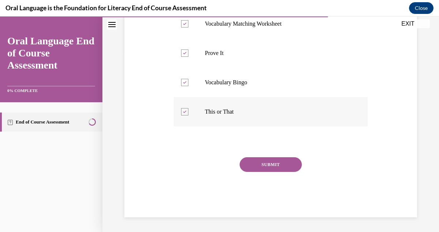
scroll to position [179, 0]
click at [257, 164] on button "SUBMIT" at bounding box center [271, 164] width 62 height 15
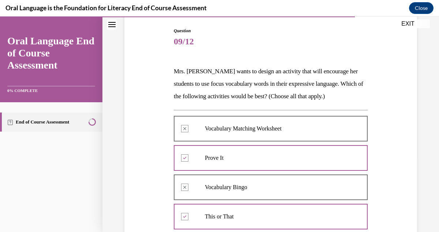
scroll to position [72, 0]
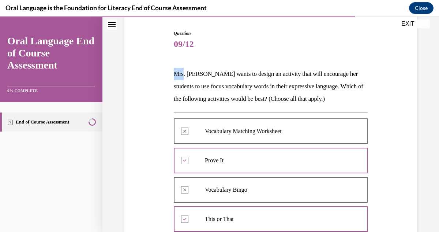
click at [173, 76] on div "Question 09/12 Mrs. Butler wants to design an activity that will encourage her …" at bounding box center [271, 201] width 198 height 365
click at [174, 74] on p "Mrs. Butler wants to design an activity that will encourage her students to use…" at bounding box center [271, 86] width 194 height 37
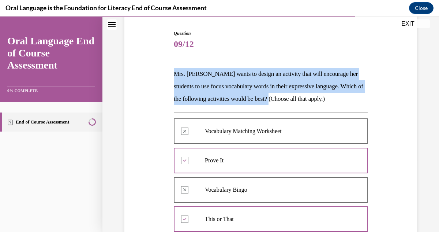
drag, startPoint x: 174, startPoint y: 74, endPoint x: 286, endPoint y: 106, distance: 115.7
click at [286, 106] on div "Question 09/12 Mrs. Butler wants to design an activity that will encourage her …" at bounding box center [271, 207] width 194 height 354
drag, startPoint x: 288, startPoint y: 106, endPoint x: 292, endPoint y: 106, distance: 4.0
click at [292, 106] on div "Question 09/12 Mrs. Butler wants to design an activity that will encourage her …" at bounding box center [271, 207] width 194 height 354
copy div "Mrs. Butler wants to design an activity that will encourage her students to use…"
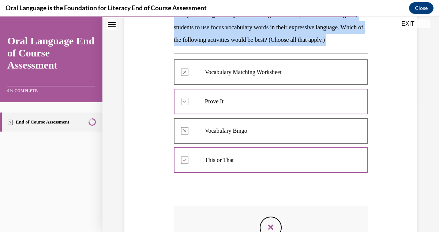
scroll to position [137, 0]
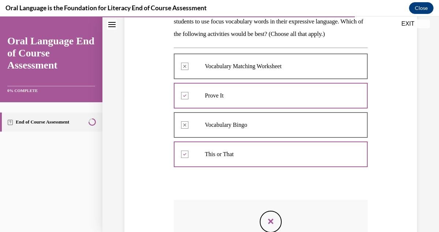
click at [187, 96] on div at bounding box center [271, 95] width 194 height 33
click at [189, 124] on div at bounding box center [271, 124] width 194 height 33
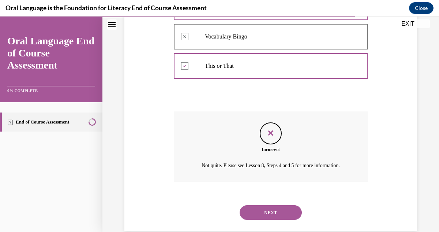
scroll to position [230, 0]
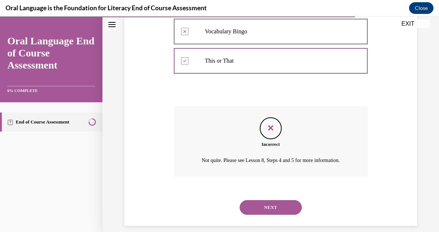
click at [263, 212] on button "NEXT" at bounding box center [271, 207] width 62 height 15
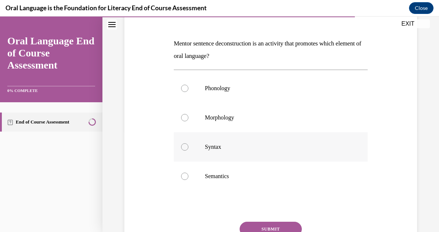
scroll to position [103, 0]
click at [175, 42] on p "Mentor sentence deconstruction is an activity that promotes which element of or…" at bounding box center [271, 48] width 194 height 25
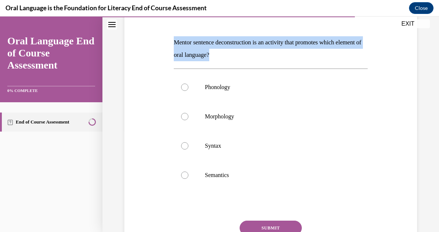
drag, startPoint x: 175, startPoint y: 42, endPoint x: 297, endPoint y: 53, distance: 123.1
click at [297, 53] on p "Mentor sentence deconstruction is an activity that promotes which element of or…" at bounding box center [271, 48] width 194 height 25
click at [299, 60] on p "Mentor sentence deconstruction is an activity that promotes which element of or…" at bounding box center [271, 48] width 194 height 25
click at [266, 43] on p "Mentor sentence deconstruction is an activity that promotes which element of or…" at bounding box center [271, 48] width 194 height 25
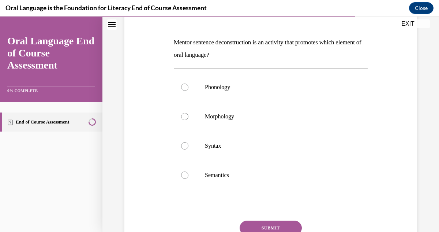
click at [174, 43] on div "Question 10/12 Mentor sentence deconstruction is an activity that promotes whic…" at bounding box center [271, 134] width 198 height 293
click at [174, 42] on p "Mentor sentence deconstruction is an activity that promotes which element of or…" at bounding box center [271, 48] width 194 height 25
click at [264, 26] on div "Question 10/12 Mentor sentence deconstruction is an activity that promotes whic…" at bounding box center [271, 140] width 194 height 282
click at [175, 42] on p "Mentor sentence deconstruction is an activity that promotes which element of or…" at bounding box center [271, 48] width 194 height 25
click at [174, 43] on p "Mentor sentence deconstruction is an activity that promotes which element of or…" at bounding box center [271, 48] width 194 height 25
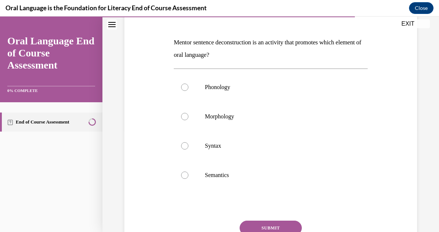
click at [174, 43] on p "Mentor sentence deconstruction is an activity that promotes which element of or…" at bounding box center [271, 48] width 194 height 25
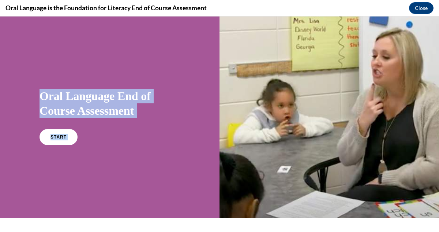
drag, startPoint x: 176, startPoint y: 41, endPoint x: 183, endPoint y: 41, distance: 6.2
click at [183, 41] on div "Oral Language End of Course Assessment START" at bounding box center [110, 116] width 220 height 201
click at [70, 134] on link "START" at bounding box center [58, 136] width 40 height 17
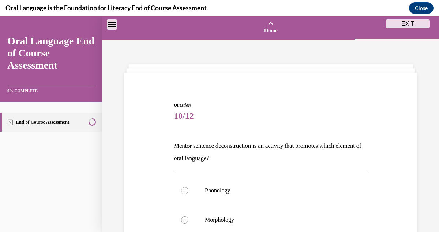
scroll to position [23, 0]
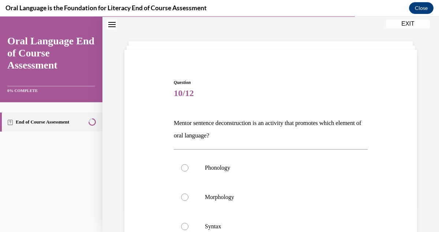
click at [175, 123] on p "Mentor sentence deconstruction is an activity that promotes which element of or…" at bounding box center [271, 129] width 194 height 25
click at [175, 121] on p "Mentor sentence deconstruction is an activity that promotes which element of or…" at bounding box center [271, 129] width 194 height 25
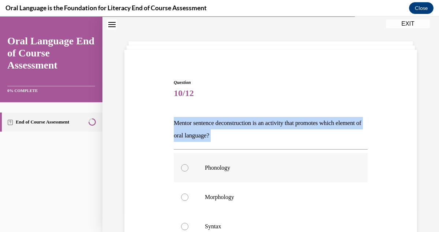
drag, startPoint x: 175, startPoint y: 121, endPoint x: 288, endPoint y: 153, distance: 116.9
click at [288, 153] on div "Question 10/12 Mentor sentence deconstruction is an activity that promotes whic…" at bounding box center [271, 220] width 194 height 282
copy div "Mentor sentence deconstruction is an activity that promotes which element of or…"
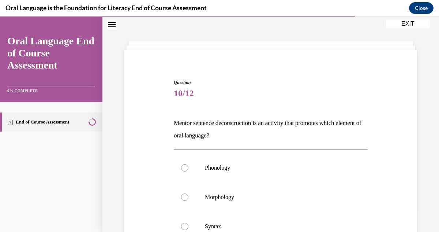
click at [230, 113] on div "Question 10/12 Mentor sentence deconstruction is an activity that promotes whic…" at bounding box center [271, 220] width 194 height 282
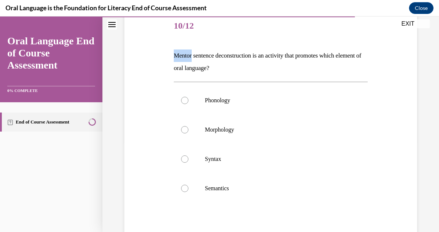
scroll to position [94, 0]
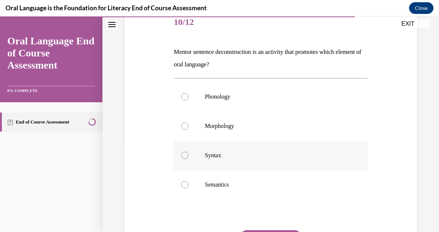
click at [186, 156] on div at bounding box center [184, 155] width 7 height 7
click at [186, 156] on input "Syntax" at bounding box center [184, 155] width 7 height 7
radio input "true"
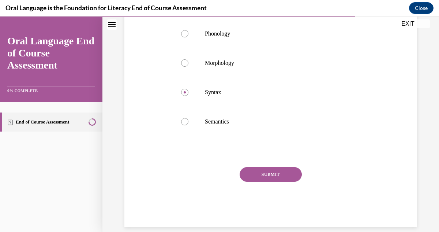
click at [259, 175] on button "SUBMIT" at bounding box center [271, 174] width 62 height 15
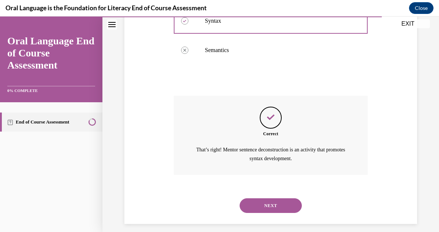
scroll to position [234, 0]
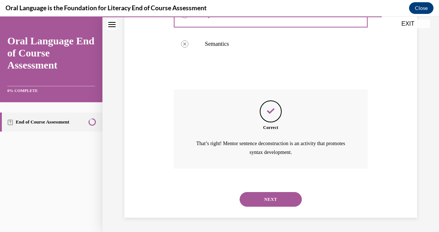
click at [275, 198] on button "NEXT" at bounding box center [271, 199] width 62 height 15
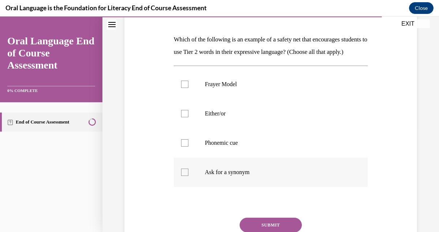
scroll to position [107, 0]
click at [187, 87] on div at bounding box center [184, 83] width 7 height 7
click at [187, 87] on input "Frayer Model" at bounding box center [184, 83] width 7 height 7
checkbox input "true"
click at [187, 175] on div at bounding box center [184, 171] width 7 height 7
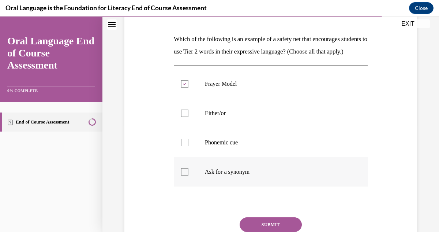
click at [187, 175] on input "Ask for a synonym" at bounding box center [184, 171] width 7 height 7
checkbox input "true"
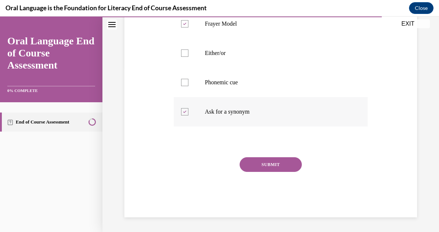
scroll to position [175, 0]
click at [265, 169] on button "SUBMIT" at bounding box center [271, 164] width 62 height 15
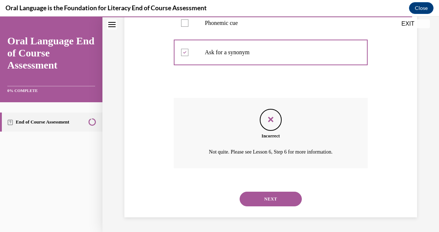
scroll to position [238, 0]
click at [269, 196] on button "NEXT" at bounding box center [271, 198] width 62 height 15
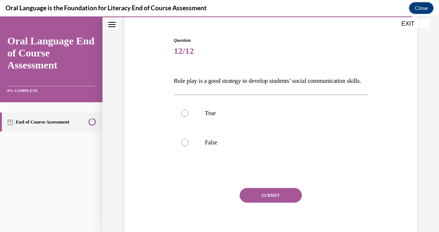
scroll to position [66, 0]
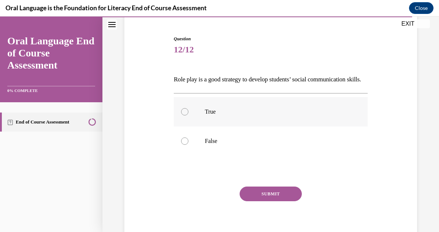
click at [183, 115] on div at bounding box center [184, 111] width 7 height 7
click at [183, 115] on input "True" at bounding box center [184, 111] width 7 height 7
radio input "true"
click at [255, 201] on button "SUBMIT" at bounding box center [271, 193] width 62 height 15
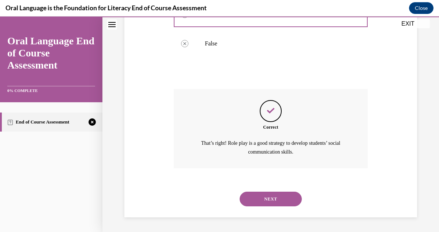
scroll to position [176, 0]
click at [269, 202] on button "NEXT" at bounding box center [271, 198] width 62 height 15
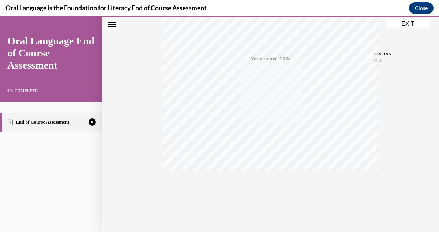
scroll to position [160, 0]
click at [271, 190] on icon "button" at bounding box center [271, 187] width 26 height 8
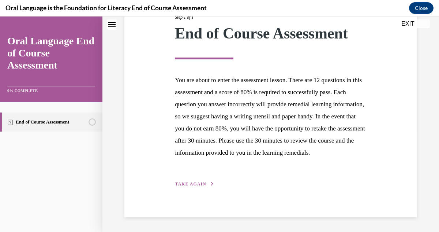
click at [200, 186] on span "TAKE AGAIN" at bounding box center [190, 183] width 31 height 5
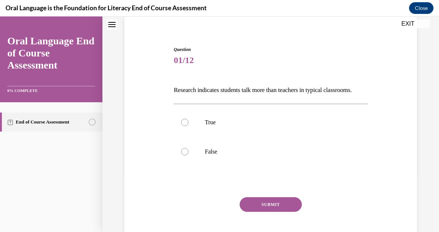
scroll to position [63, 0]
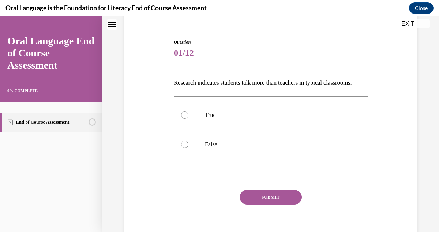
drag, startPoint x: 175, startPoint y: 83, endPoint x: 326, endPoint y: 100, distance: 152.5
click at [326, 89] on p "Research indicates students talk more than teachers in typical classrooms." at bounding box center [271, 83] width 194 height 12
copy p "Research indicates students talk more than teachers in typical classrooms."
click at [188, 148] on div at bounding box center [184, 144] width 7 height 7
click at [188, 148] on input "False" at bounding box center [184, 144] width 7 height 7
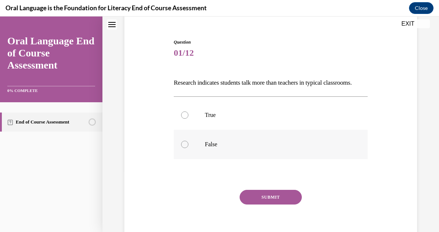
radio input "true"
click at [266, 204] on button "SUBMIT" at bounding box center [271, 197] width 62 height 15
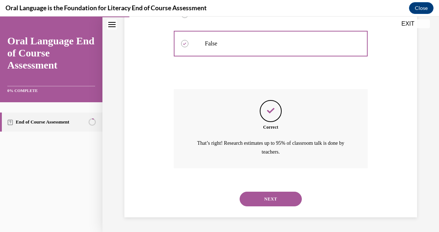
scroll to position [176, 0]
click at [271, 199] on button "NEXT" at bounding box center [271, 198] width 62 height 15
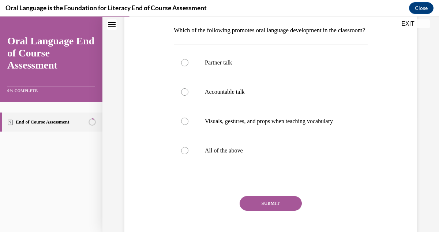
scroll to position [116, 0]
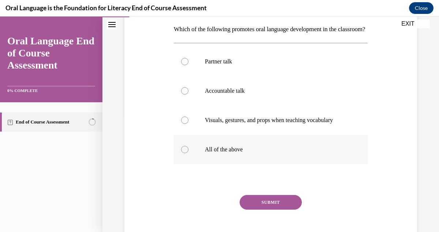
click at [187, 153] on div at bounding box center [184, 149] width 7 height 7
click at [187, 153] on input "All of the above" at bounding box center [184, 149] width 7 height 7
radio input "true"
click at [261, 209] on button "SUBMIT" at bounding box center [271, 202] width 62 height 15
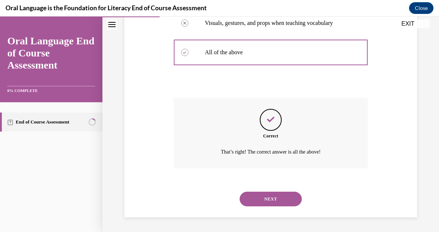
scroll to position [226, 0]
click at [268, 200] on button "NEXT" at bounding box center [271, 198] width 62 height 15
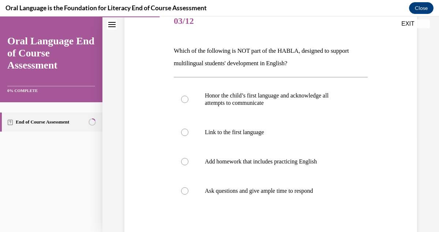
scroll to position [96, 0]
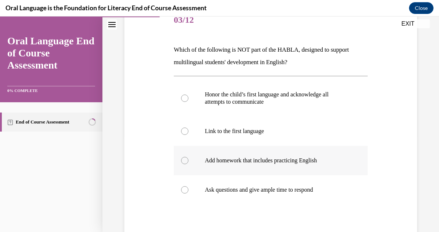
click at [182, 161] on div at bounding box center [184, 160] width 7 height 7
click at [182, 161] on input "Add homework that includes practicing English" at bounding box center [184, 160] width 7 height 7
radio input "true"
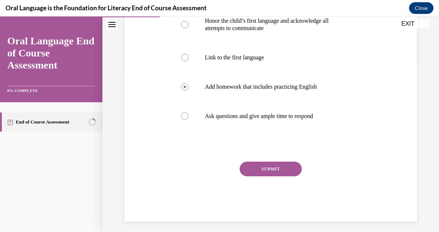
click at [276, 171] on button "SUBMIT" at bounding box center [271, 168] width 62 height 15
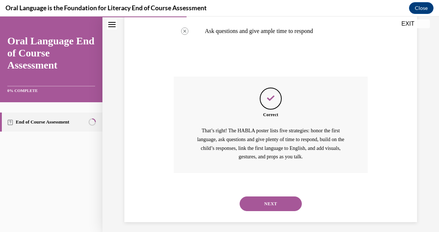
scroll to position [259, 0]
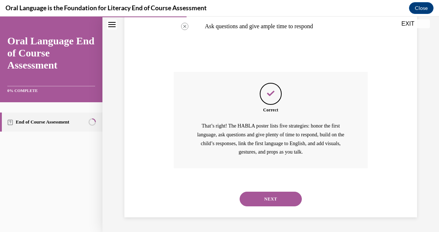
click at [272, 196] on button "NEXT" at bounding box center [271, 198] width 62 height 15
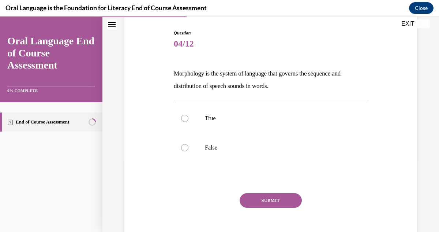
scroll to position [72, 0]
click at [186, 147] on div at bounding box center [184, 146] width 7 height 7
click at [186, 147] on input "False" at bounding box center [184, 146] width 7 height 7
radio input "true"
click at [263, 201] on button "SUBMIT" at bounding box center [271, 200] width 62 height 15
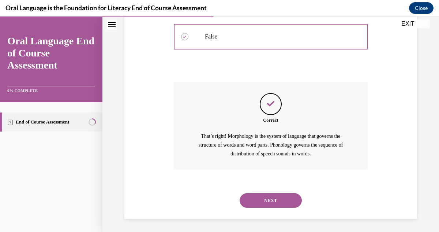
scroll to position [184, 0]
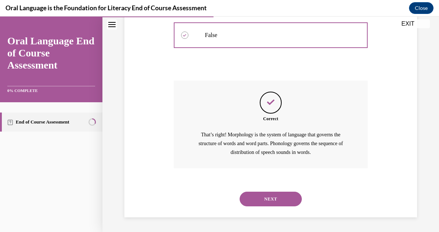
click at [263, 201] on button "NEXT" at bounding box center [271, 198] width 62 height 15
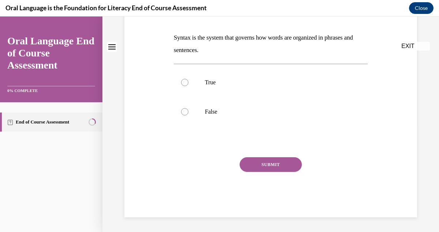
scroll to position [0, 0]
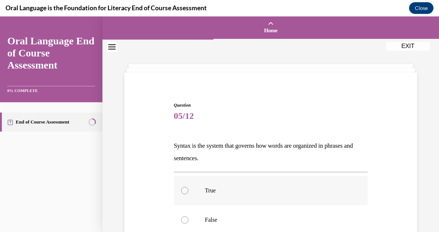
click at [184, 191] on div at bounding box center [184, 190] width 7 height 7
click at [184, 191] on input "True" at bounding box center [184, 190] width 7 height 7
radio input "true"
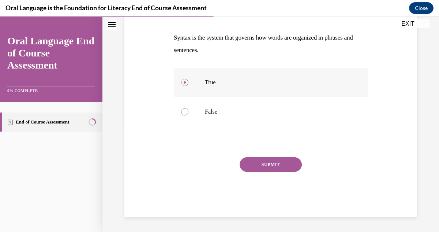
scroll to position [108, 0]
click at [254, 165] on button "SUBMIT" at bounding box center [271, 164] width 62 height 15
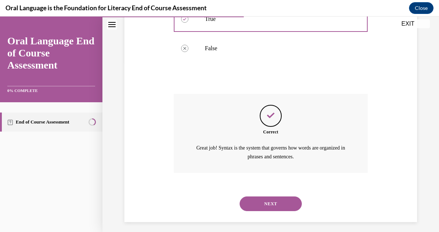
scroll to position [176, 0]
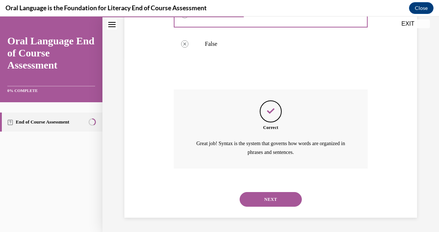
click at [272, 196] on button "NEXT" at bounding box center [271, 199] width 62 height 15
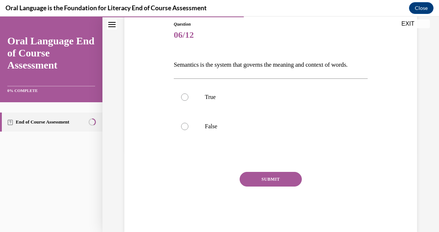
scroll to position [108, 0]
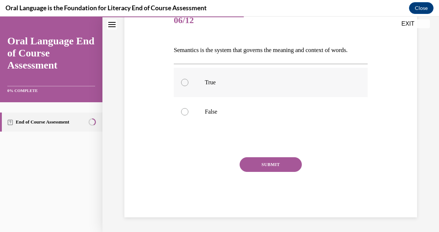
click at [187, 82] on div at bounding box center [184, 82] width 7 height 7
click at [187, 82] on input "True" at bounding box center [184, 82] width 7 height 7
radio input "true"
click at [260, 166] on button "SUBMIT" at bounding box center [271, 164] width 62 height 15
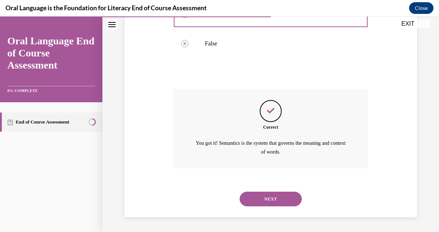
scroll to position [176, 0]
click at [263, 194] on button "NEXT" at bounding box center [271, 198] width 62 height 15
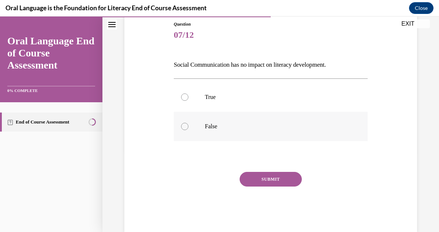
click at [182, 126] on div at bounding box center [184, 126] width 7 height 7
click at [182, 126] on input "False" at bounding box center [184, 126] width 7 height 7
radio input "true"
click at [259, 179] on button "SUBMIT" at bounding box center [271, 179] width 62 height 15
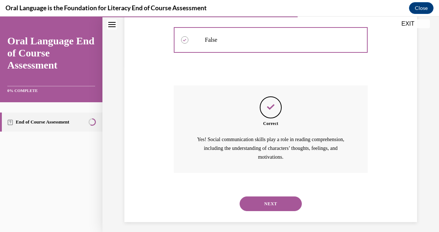
scroll to position [172, 0]
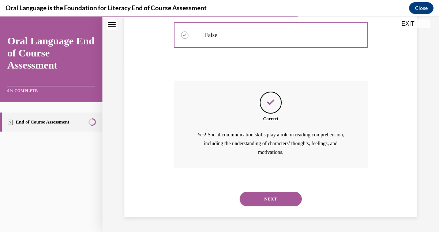
click at [265, 199] on button "NEXT" at bounding box center [271, 198] width 62 height 15
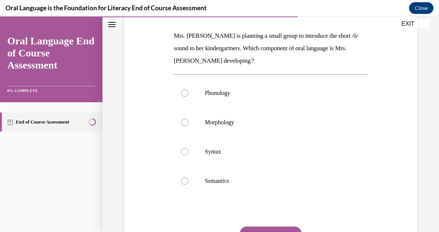
scroll to position [122, 0]
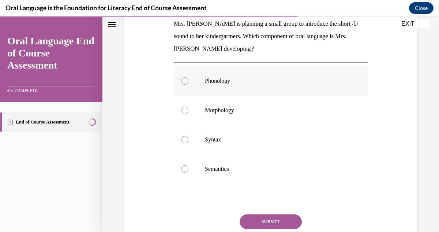
click at [186, 83] on div at bounding box center [184, 80] width 7 height 7
click at [186, 83] on input "Phonology" at bounding box center [184, 80] width 7 height 7
radio input "true"
click at [268, 218] on button "SUBMIT" at bounding box center [271, 221] width 62 height 15
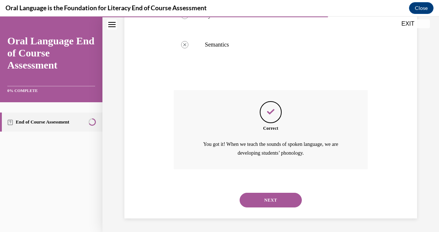
scroll to position [247, 0]
click at [269, 199] on button "NEXT" at bounding box center [271, 199] width 62 height 15
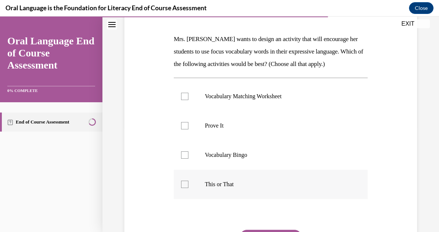
scroll to position [108, 0]
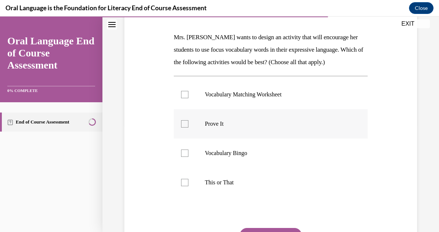
click at [189, 128] on label "Prove It" at bounding box center [271, 123] width 194 height 29
click at [189, 127] on input "Prove It" at bounding box center [184, 123] width 7 height 7
checkbox input "true"
click at [187, 152] on div at bounding box center [184, 152] width 7 height 7
click at [187, 152] on input "Vocabulary Bingo" at bounding box center [184, 152] width 7 height 7
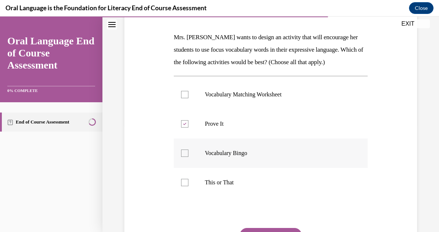
checkbox input "true"
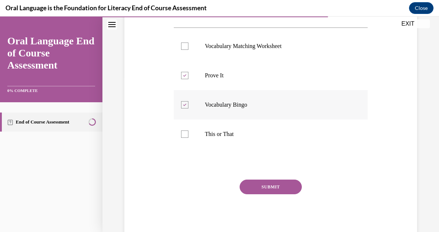
scroll to position [158, 0]
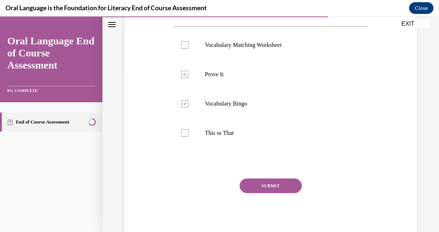
click at [263, 186] on button "SUBMIT" at bounding box center [271, 185] width 62 height 15
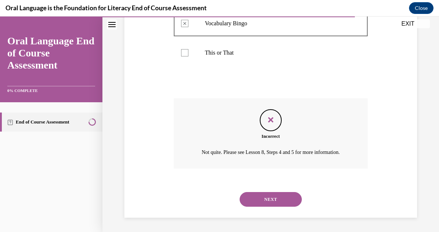
scroll to position [238, 0]
click at [265, 198] on button "NEXT" at bounding box center [271, 198] width 62 height 15
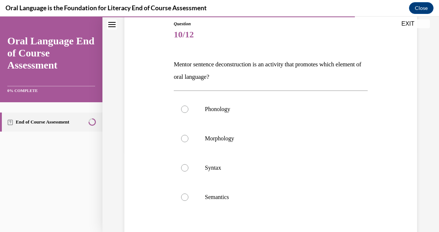
scroll to position [81, 0]
click at [183, 168] on div at bounding box center [184, 167] width 7 height 7
click at [183, 168] on input "Syntax" at bounding box center [184, 167] width 7 height 7
radio input "true"
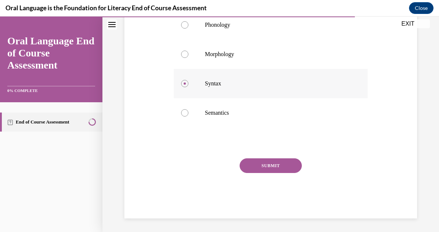
scroll to position [167, 0]
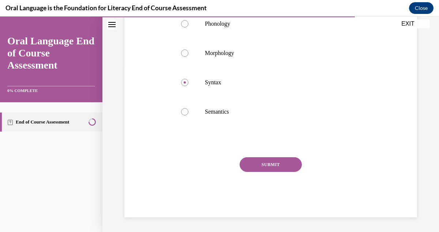
click at [273, 163] on button "SUBMIT" at bounding box center [271, 164] width 62 height 15
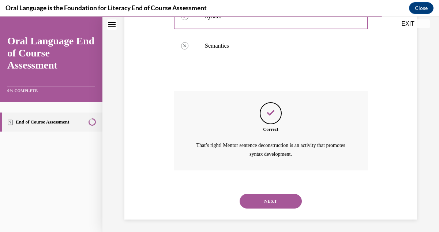
scroll to position [234, 0]
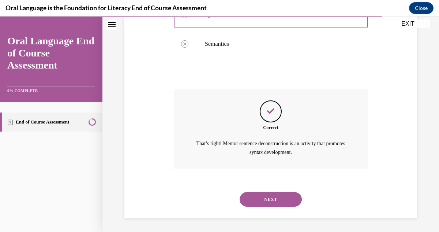
click at [274, 197] on button "NEXT" at bounding box center [271, 199] width 62 height 15
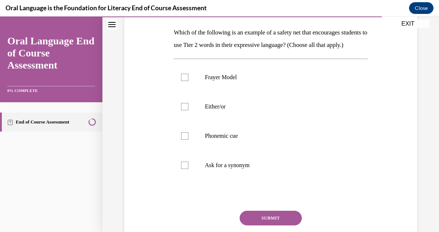
scroll to position [114, 0]
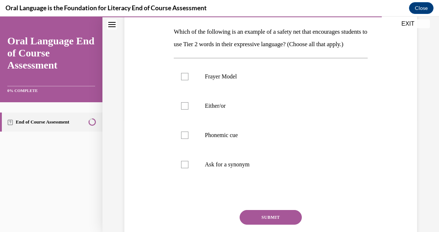
click at [176, 32] on p "Which of the following is an example of a safety net that encourages students t…" at bounding box center [271, 38] width 194 height 25
drag, startPoint x: 176, startPoint y: 32, endPoint x: 342, endPoint y: 54, distance: 167.2
click at [342, 51] on p "Which of the following is an example of a safety net that encourages students t…" at bounding box center [271, 38] width 194 height 25
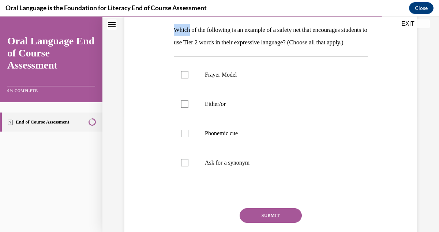
copy p "Which of the following is an example of a safety net that encourages students t…"
click at [212, 78] on p "Frayer Model" at bounding box center [277, 74] width 145 height 7
click at [189, 78] on input "Frayer Model" at bounding box center [184, 74] width 7 height 7
checkbox input "true"
click at [210, 166] on p "Ask for a synonym" at bounding box center [277, 162] width 145 height 7
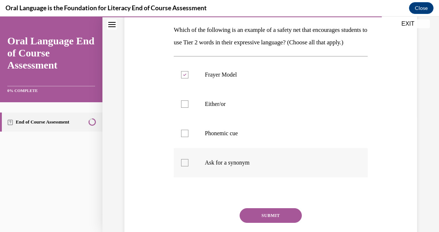
click at [189, 166] on input "Ask for a synonym" at bounding box center [184, 162] width 7 height 7
checkbox input "true"
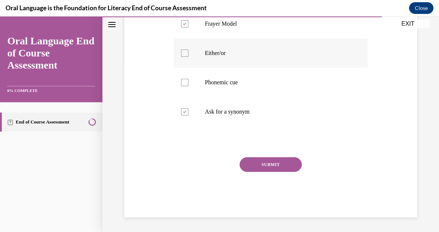
scroll to position [174, 0]
click at [264, 169] on button "SUBMIT" at bounding box center [271, 164] width 62 height 15
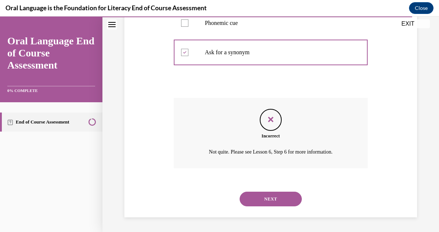
scroll to position [238, 0]
click at [253, 197] on button "NEXT" at bounding box center [271, 198] width 62 height 15
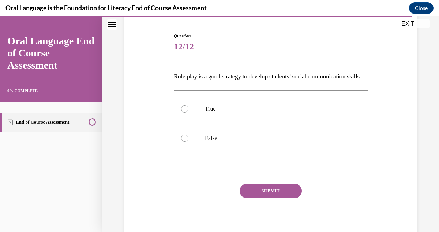
scroll to position [77, 0]
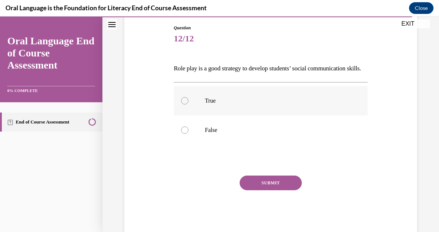
click at [186, 104] on div at bounding box center [184, 100] width 7 height 7
click at [186, 104] on input "True" at bounding box center [184, 100] width 7 height 7
radio input "true"
click at [273, 190] on button "SUBMIT" at bounding box center [271, 182] width 62 height 15
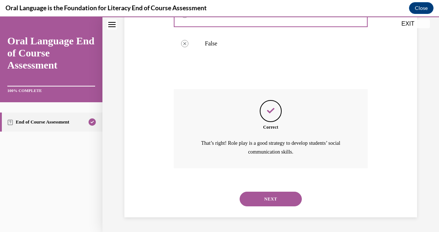
scroll to position [176, 0]
click at [273, 198] on button "NEXT" at bounding box center [271, 198] width 62 height 15
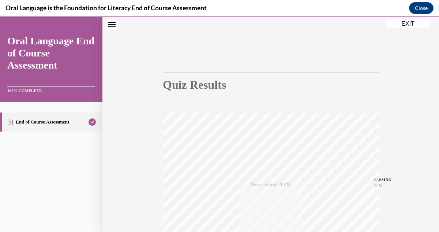
scroll to position [0, 0]
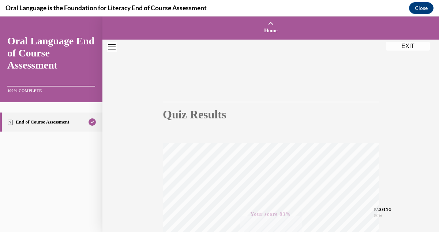
click at [409, 49] on button "EXIT" at bounding box center [408, 46] width 44 height 9
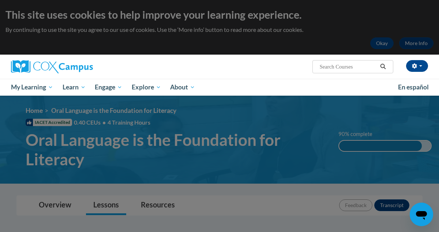
click at [331, 116] on div at bounding box center [219, 116] width 439 height 232
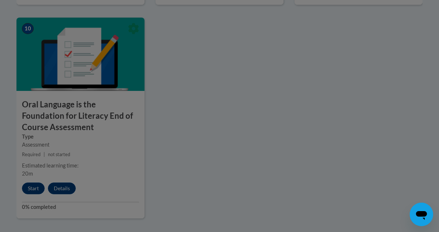
scroll to position [847, 0]
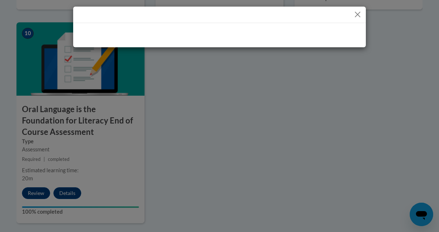
click at [357, 15] on button "Close" at bounding box center [357, 14] width 9 height 9
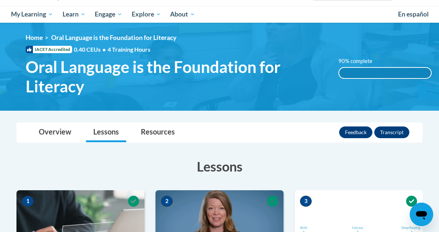
scroll to position [0, 0]
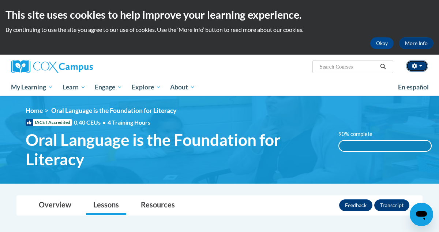
click at [410, 70] on button "button" at bounding box center [417, 66] width 22 height 12
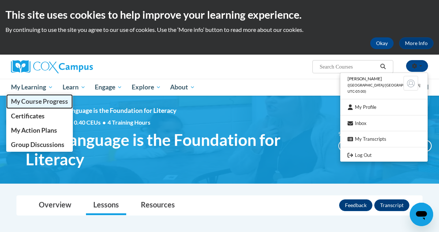
click at [38, 101] on span "My Course Progress" at bounding box center [39, 101] width 57 height 8
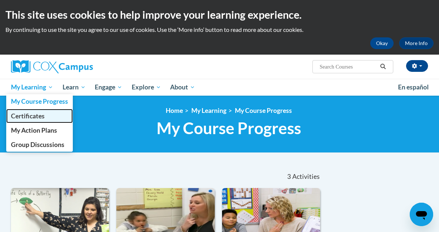
click at [32, 115] on span "Certificates" at bounding box center [28, 116] width 34 height 8
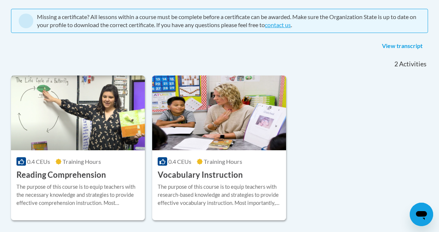
scroll to position [152, 0]
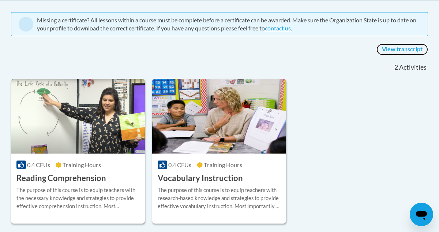
click at [402, 51] on link "View transcript" at bounding box center [403, 50] width 52 height 12
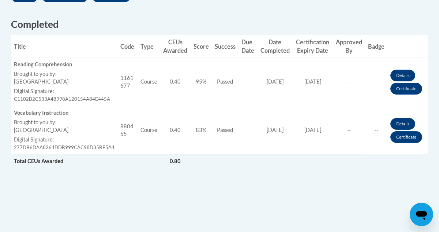
scroll to position [281, 0]
